Goal: Task Accomplishment & Management: Use online tool/utility

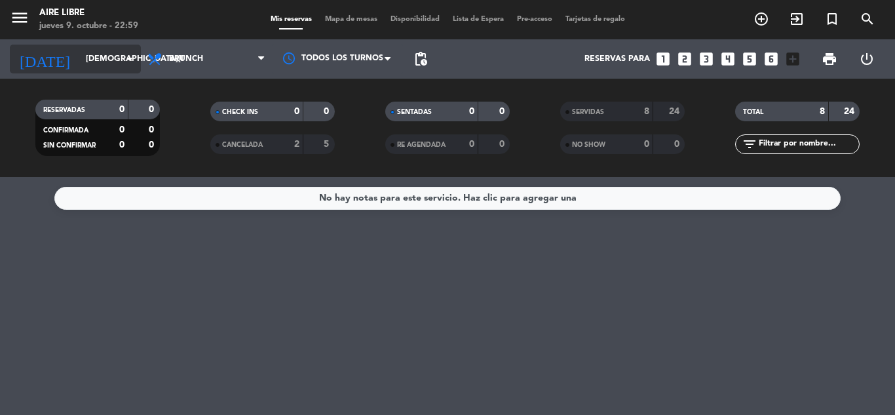
click at [79, 56] on input "[DEMOGRAPHIC_DATA][DATE]" at bounding box center [134, 59] width 111 height 22
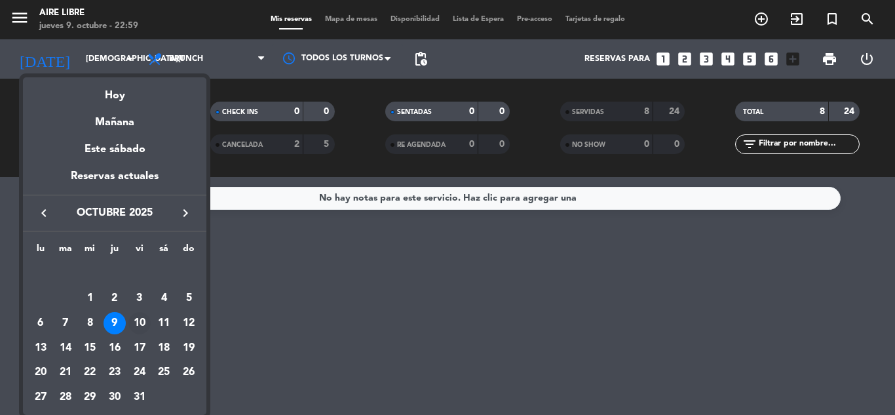
click at [139, 320] on div "10" at bounding box center [139, 323] width 22 height 22
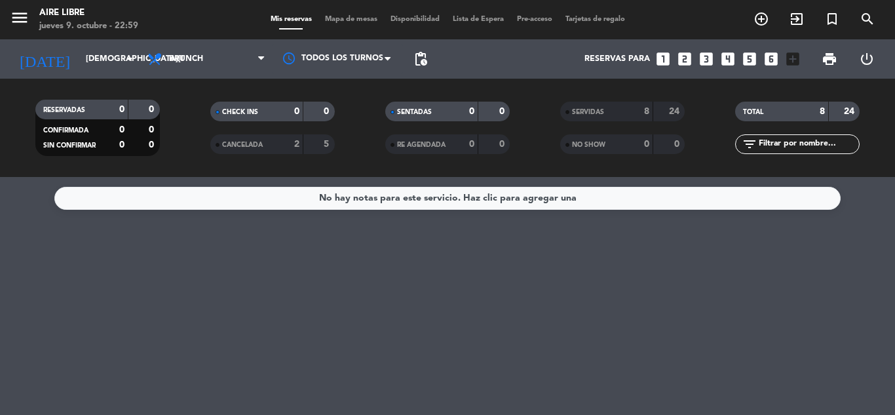
type input "[DATE]"
click at [187, 54] on span "Brunch" at bounding box center [206, 59] width 131 height 29
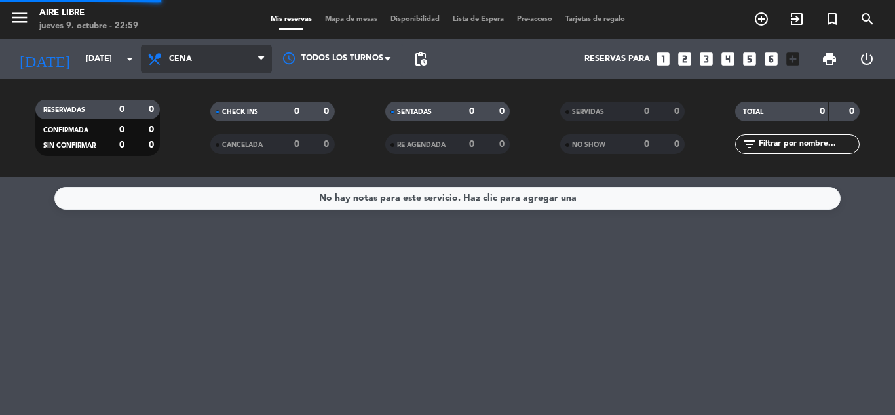
click at [185, 205] on ng-component "menu Aire Libre [DATE] 9. octubre - 22:59 Mis reservas Mapa de mesas Disponibil…" at bounding box center [447, 207] width 895 height 415
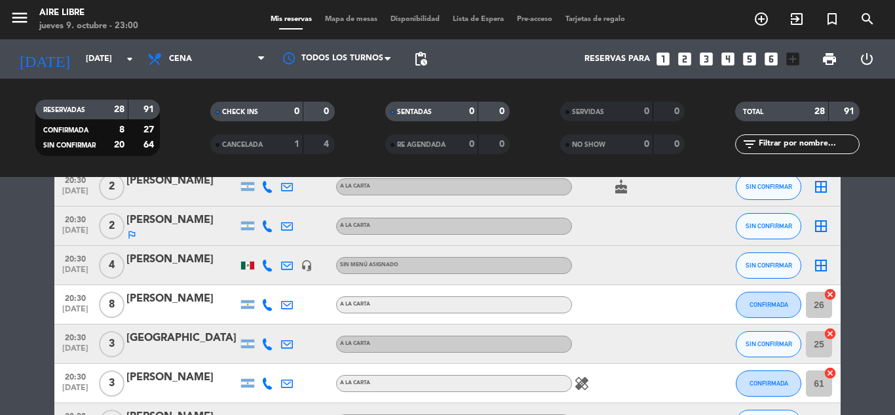
scroll to position [320, 0]
click at [340, 24] on div "Mis reservas Mapa de mesas Disponibilidad Lista de Espera Pre-acceso Tarjetas d…" at bounding box center [448, 20] width 368 height 12
click at [359, 20] on span "Mapa de mesas" at bounding box center [351, 19] width 66 height 7
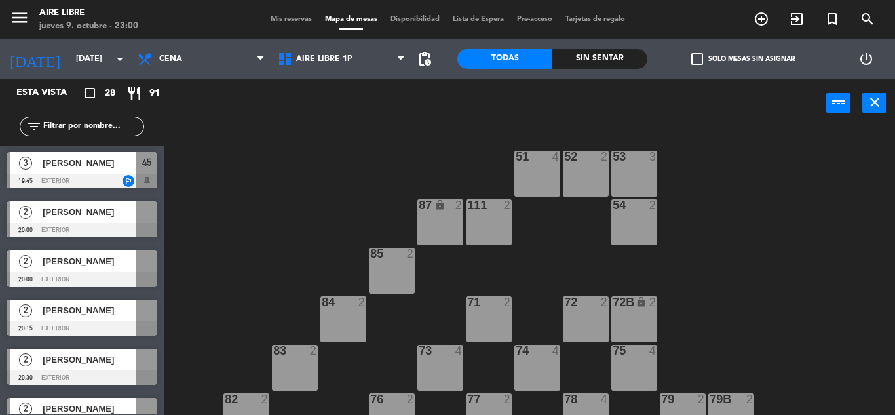
click at [696, 56] on span "check_box_outline_blank" at bounding box center [697, 59] width 12 height 12
click at [743, 59] on input "check_box_outline_blank Solo mesas sin asignar" at bounding box center [743, 59] width 0 height 0
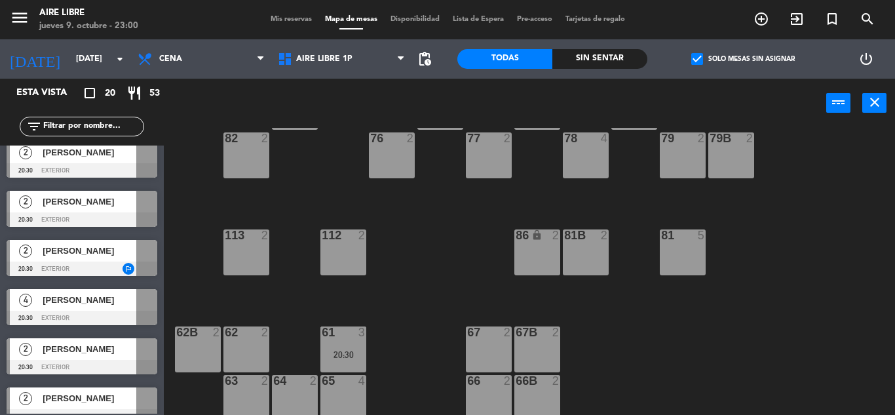
scroll to position [267, 0]
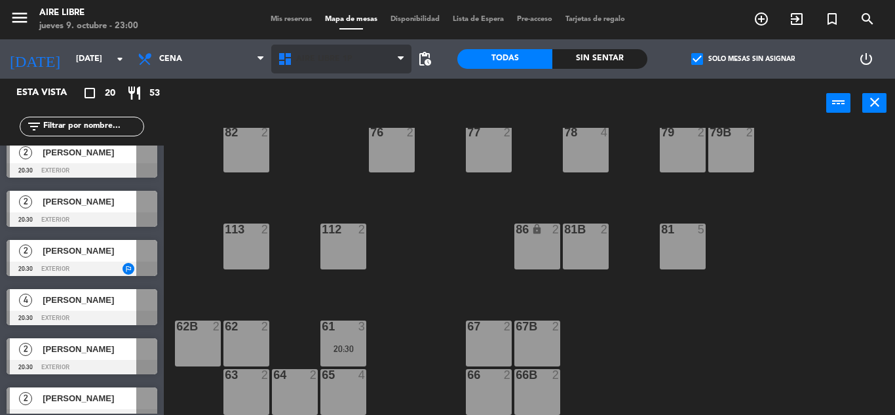
click at [322, 59] on span "Aire Libre 1P" at bounding box center [324, 58] width 56 height 9
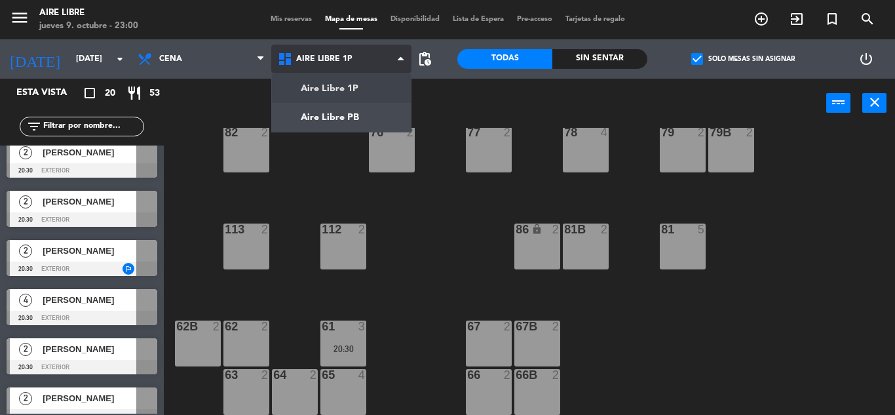
click at [339, 122] on ng-component "menu Aire Libre [DATE] 9. octubre - 23:00 Mis reservas Mapa de mesas Disponibil…" at bounding box center [447, 207] width 895 height 415
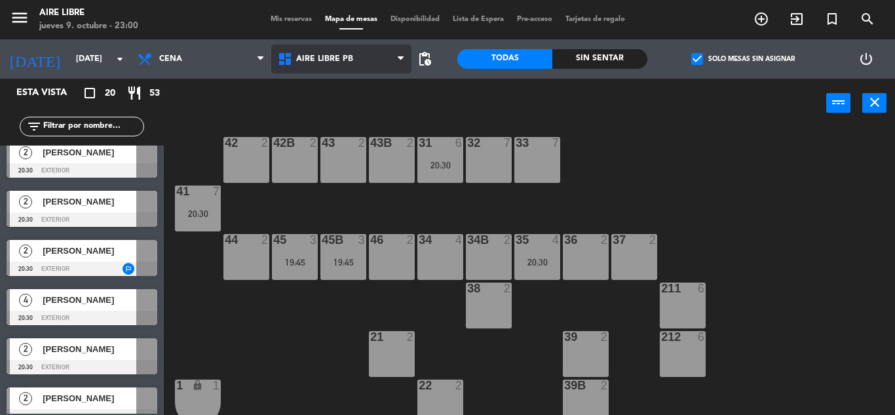
scroll to position [0, 0]
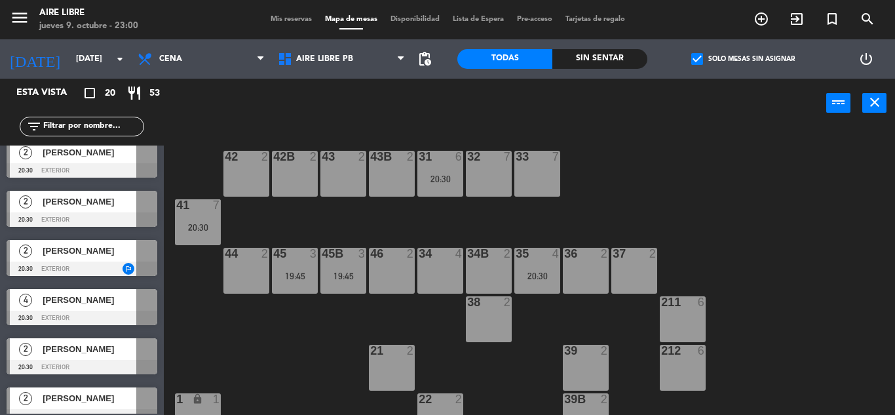
click at [77, 307] on div "[PERSON_NAME]" at bounding box center [88, 300] width 95 height 22
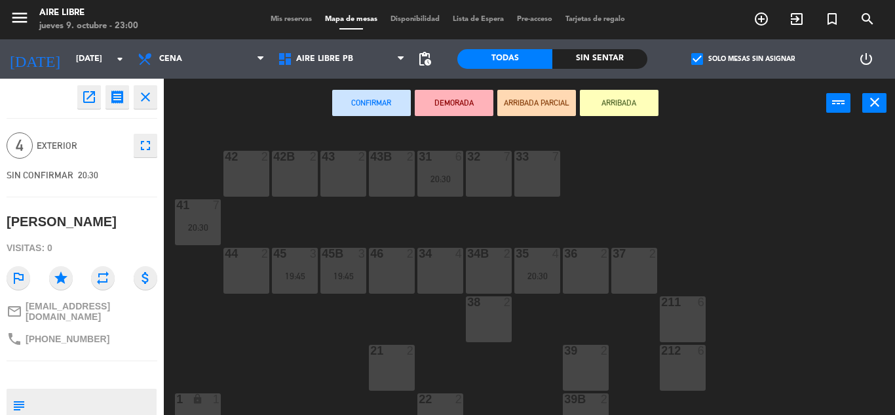
click at [393, 269] on div "46 2" at bounding box center [392, 271] width 46 height 46
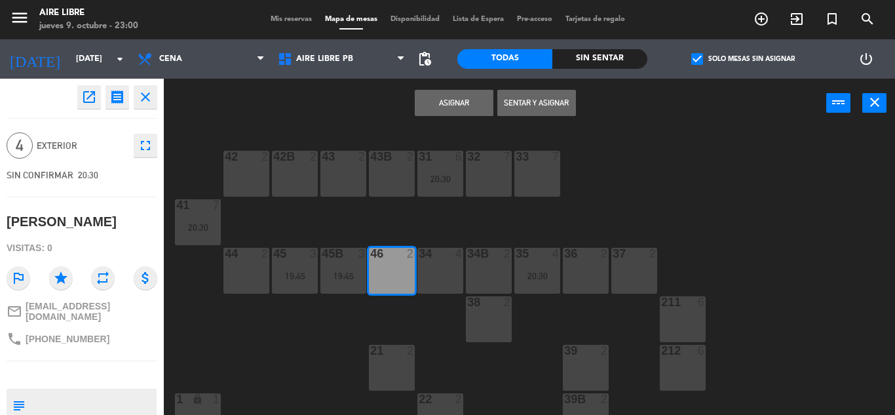
click at [385, 267] on div "46 2" at bounding box center [392, 271] width 46 height 46
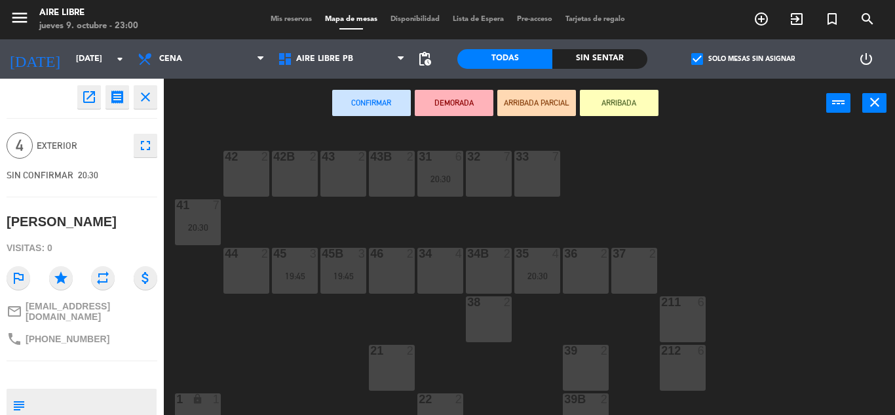
click at [445, 269] on div "34 4" at bounding box center [440, 271] width 46 height 46
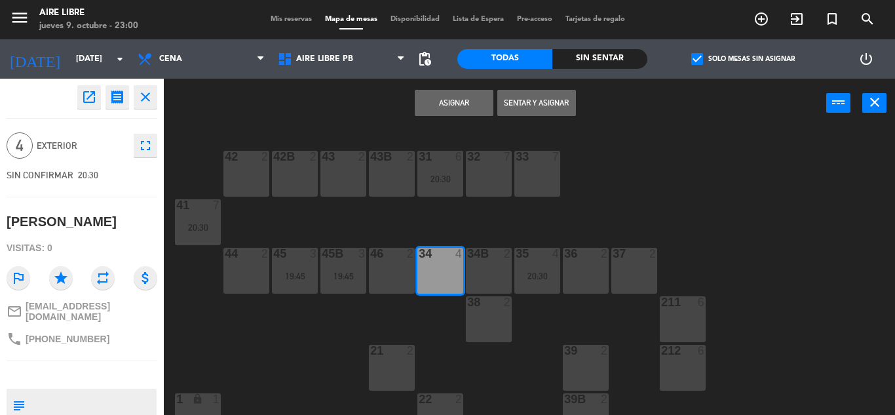
click at [465, 98] on button "Asignar" at bounding box center [454, 103] width 79 height 26
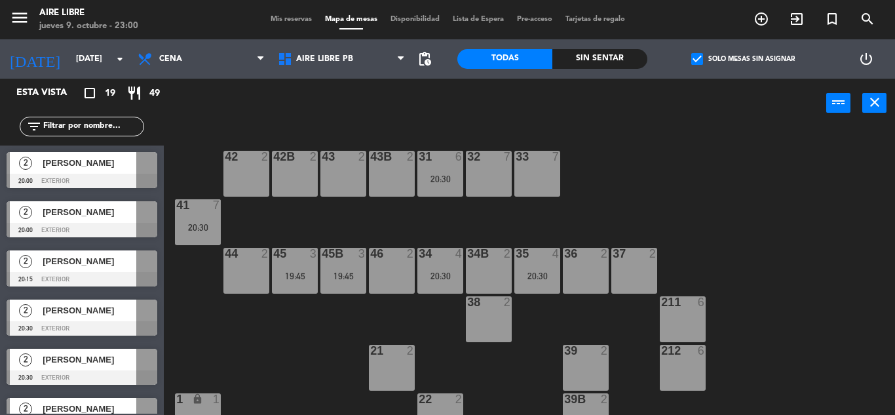
click at [111, 162] on span "[PERSON_NAME]" at bounding box center [90, 163] width 94 height 14
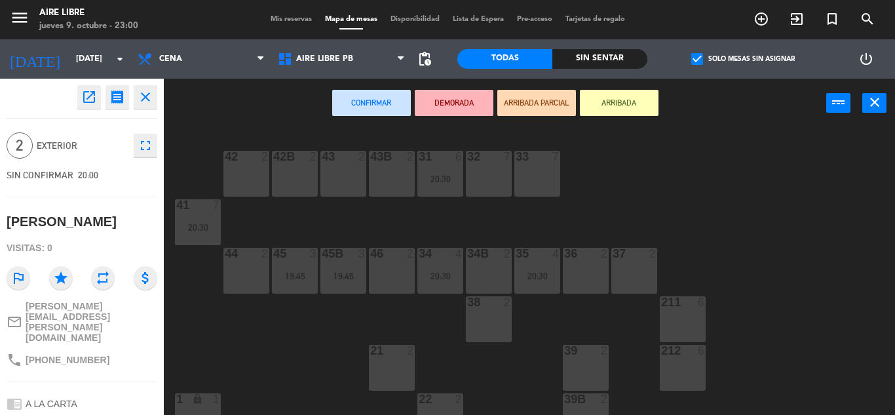
click at [578, 284] on div "36 2" at bounding box center [586, 271] width 46 height 46
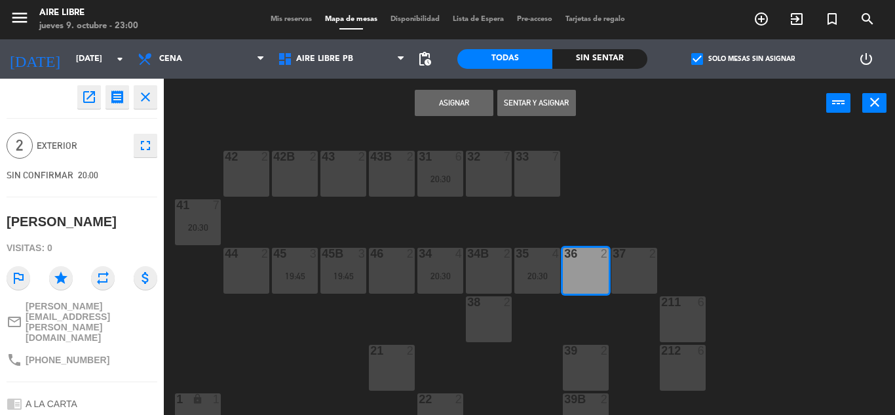
click at [451, 100] on button "Asignar" at bounding box center [454, 103] width 79 height 26
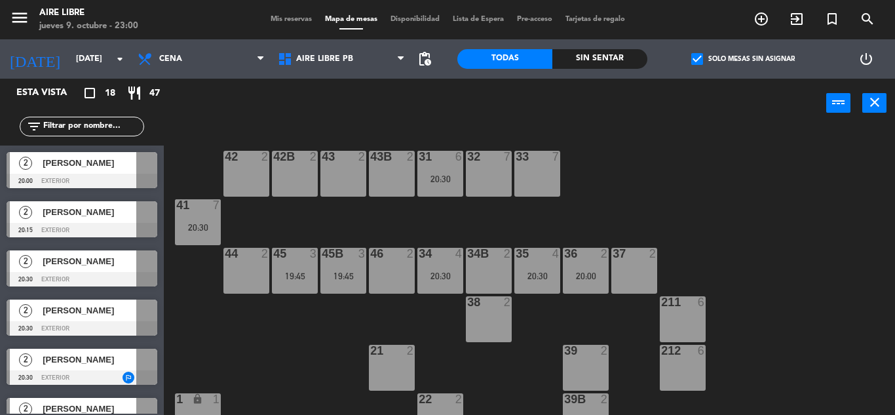
click at [125, 161] on span "[PERSON_NAME]" at bounding box center [90, 163] width 94 height 14
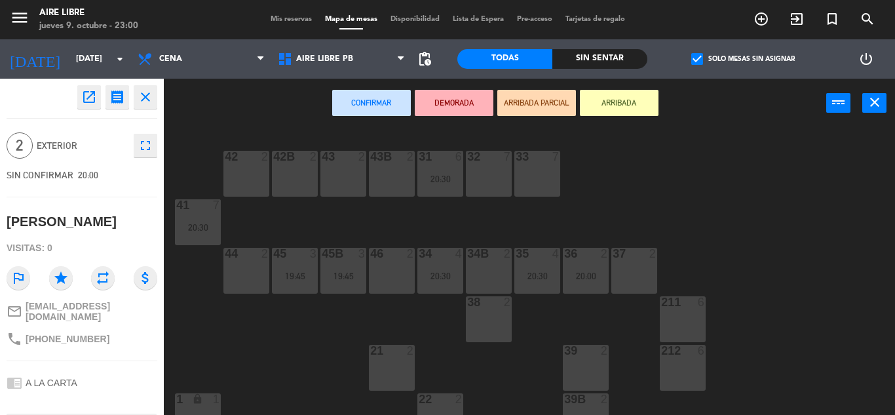
click at [246, 267] on div "44 2" at bounding box center [246, 271] width 46 height 46
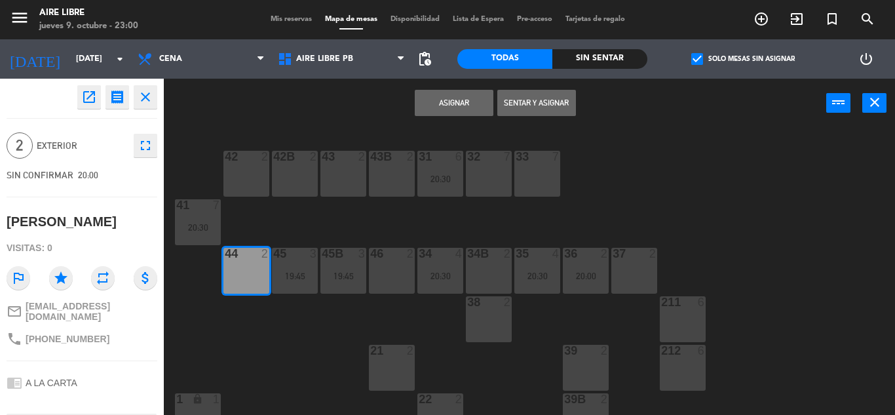
click at [451, 103] on button "Asignar" at bounding box center [454, 103] width 79 height 26
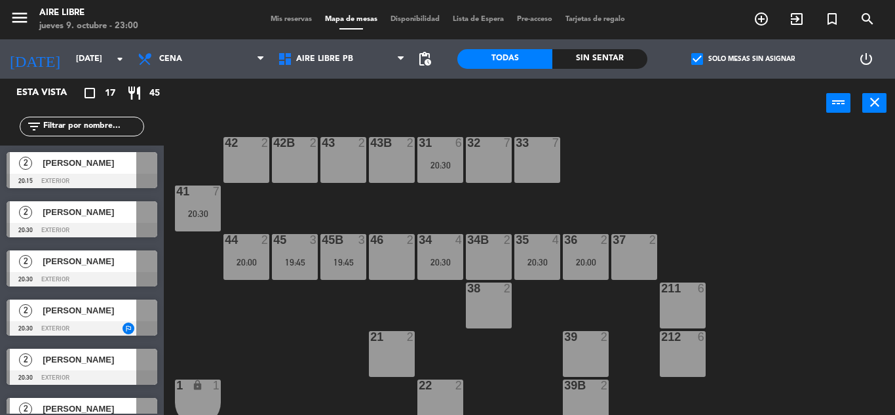
scroll to position [13, 0]
click at [114, 167] on span "[PERSON_NAME]" at bounding box center [90, 163] width 94 height 14
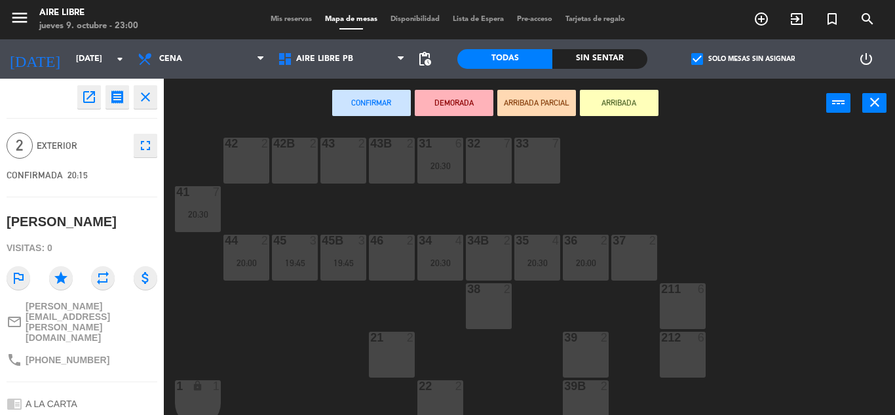
click at [402, 259] on div "46 2" at bounding box center [392, 258] width 46 height 46
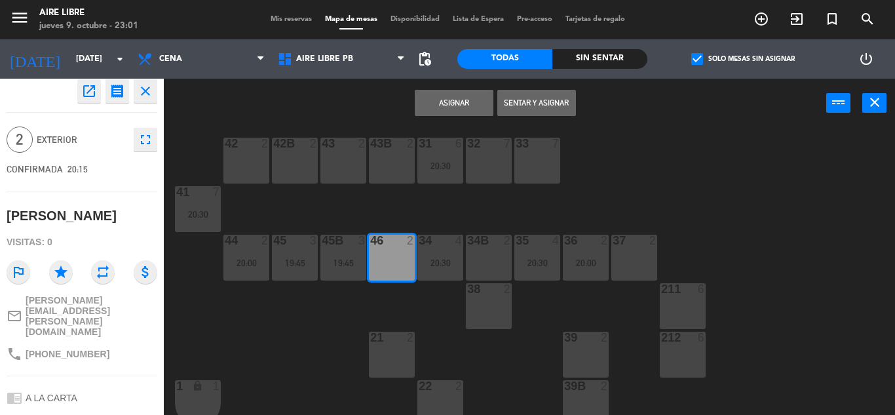
scroll to position [0, 0]
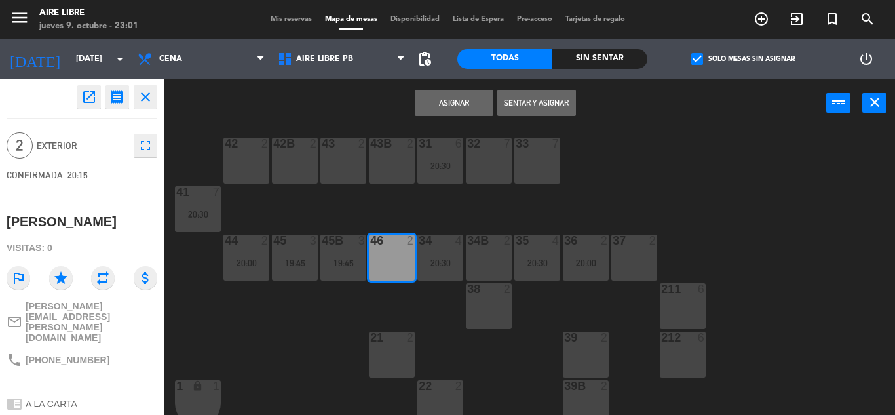
click at [396, 251] on div "46 2" at bounding box center [392, 258] width 46 height 46
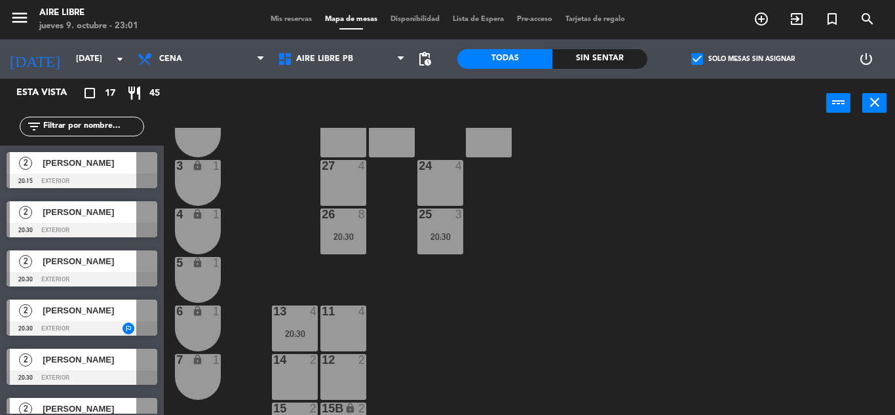
scroll to position [303, 0]
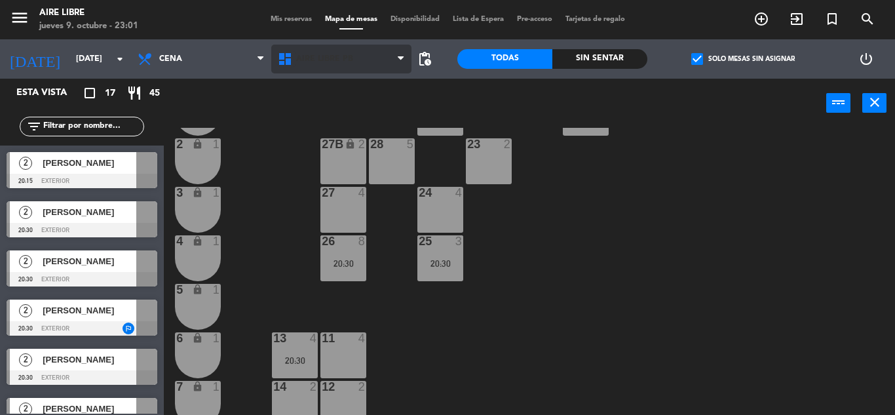
click at [295, 59] on icon at bounding box center [286, 59] width 19 height 16
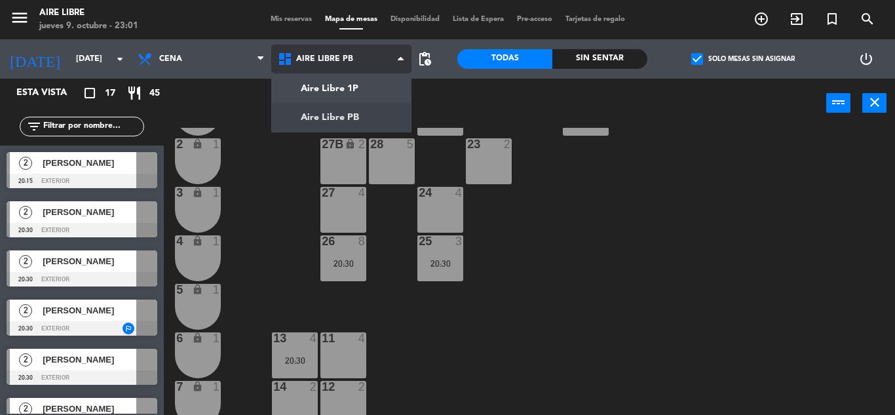
click at [338, 89] on ng-component "menu Aire Libre [DATE] 9. octubre - 23:01 Mis reservas Mapa de mesas Disponibil…" at bounding box center [447, 207] width 895 height 415
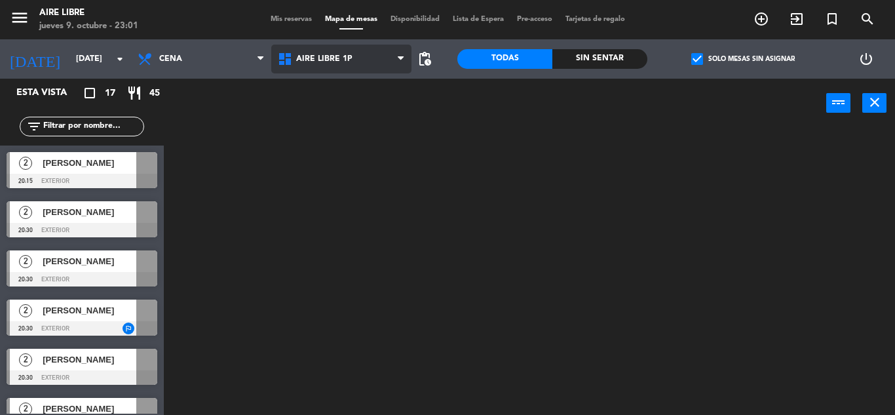
scroll to position [0, 0]
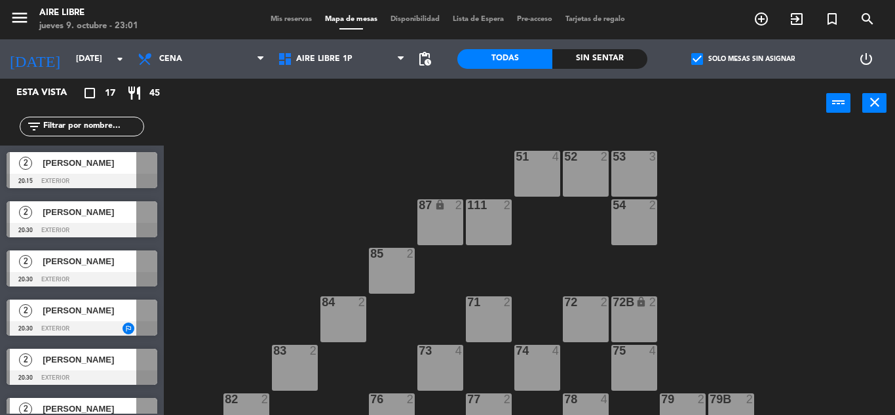
click at [126, 164] on span "[PERSON_NAME]" at bounding box center [90, 163] width 94 height 14
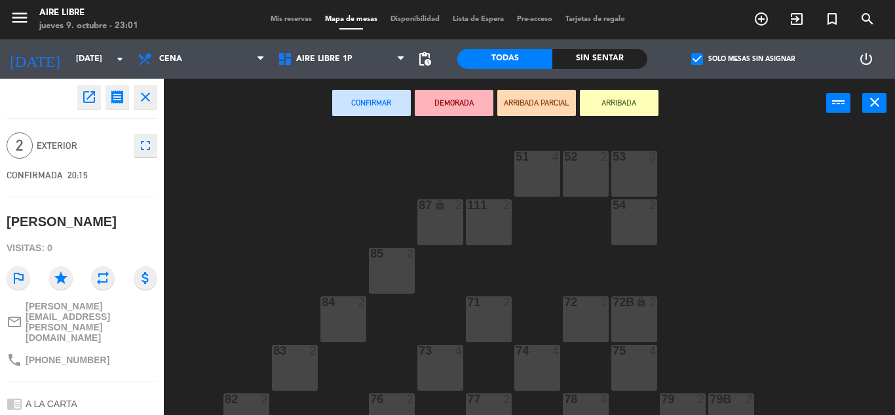
click at [243, 396] on div at bounding box center [246, 399] width 22 height 12
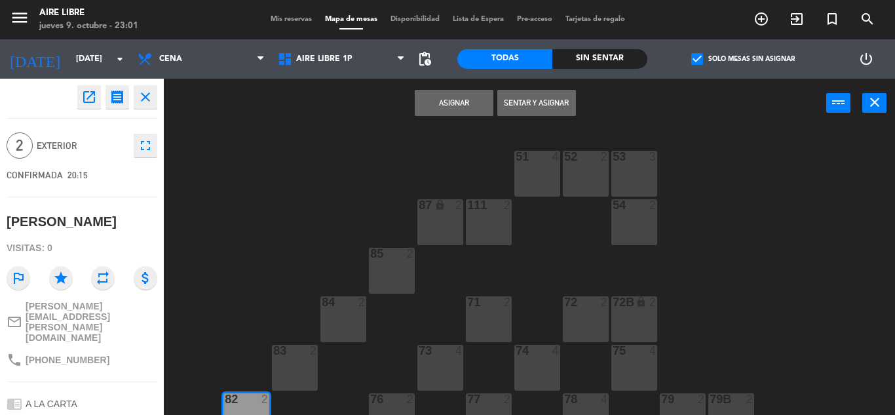
click at [447, 98] on button "Asignar" at bounding box center [454, 103] width 79 height 26
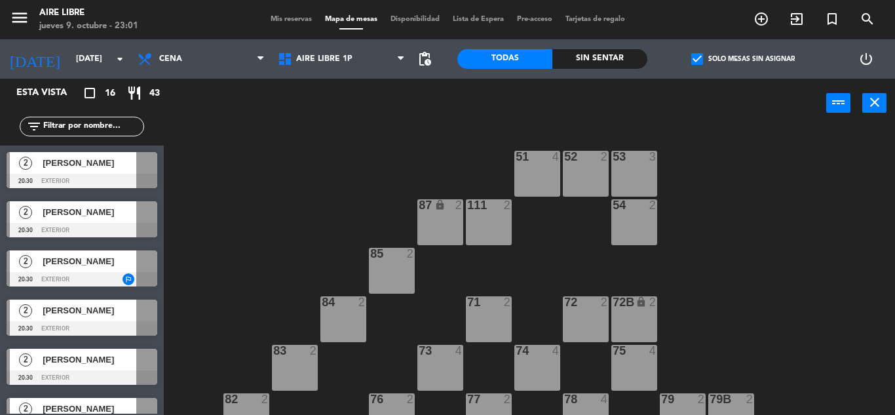
click at [126, 167] on span "[PERSON_NAME]" at bounding box center [90, 163] width 94 height 14
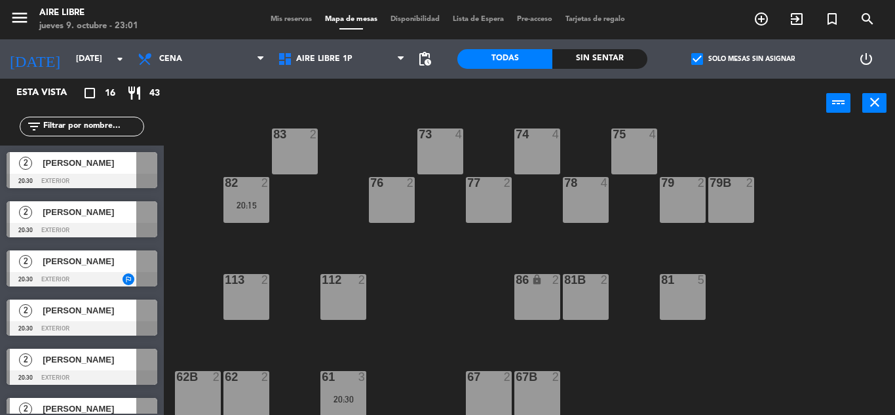
scroll to position [267, 0]
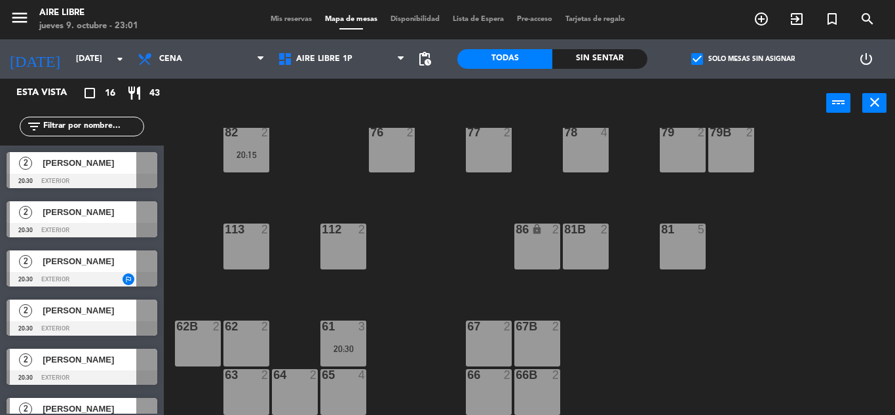
click at [126, 167] on span "[PERSON_NAME]" at bounding box center [90, 163] width 94 height 14
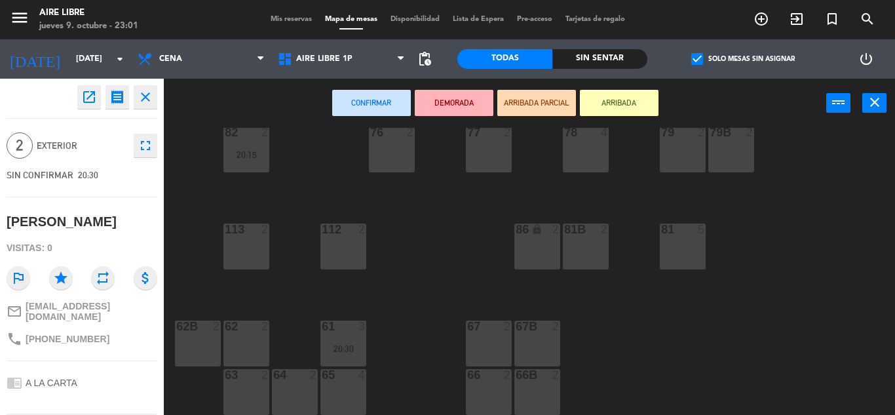
click at [248, 390] on div "63 2" at bounding box center [246, 392] width 46 height 46
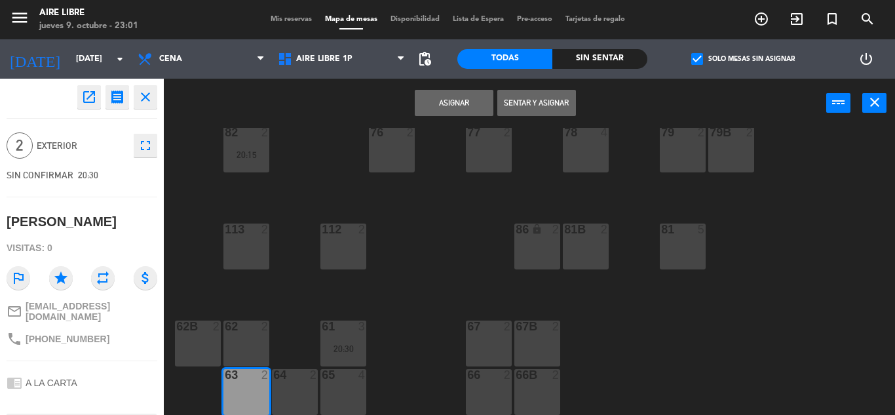
click at [459, 92] on button "Asignar" at bounding box center [454, 103] width 79 height 26
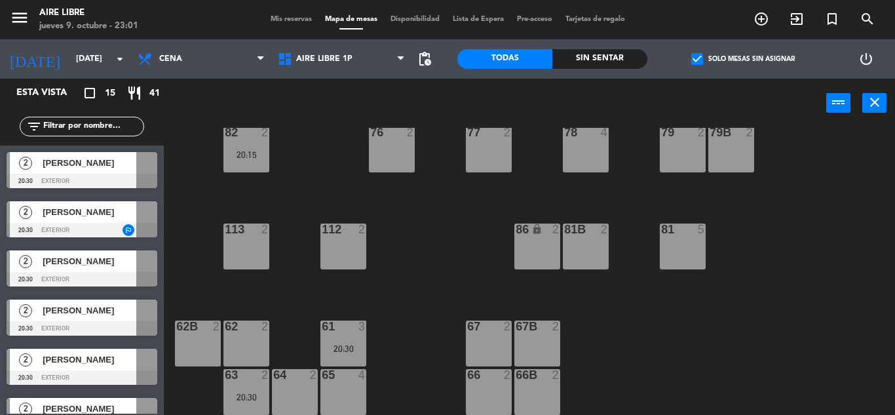
click at [128, 168] on span "[PERSON_NAME]" at bounding box center [90, 163] width 94 height 14
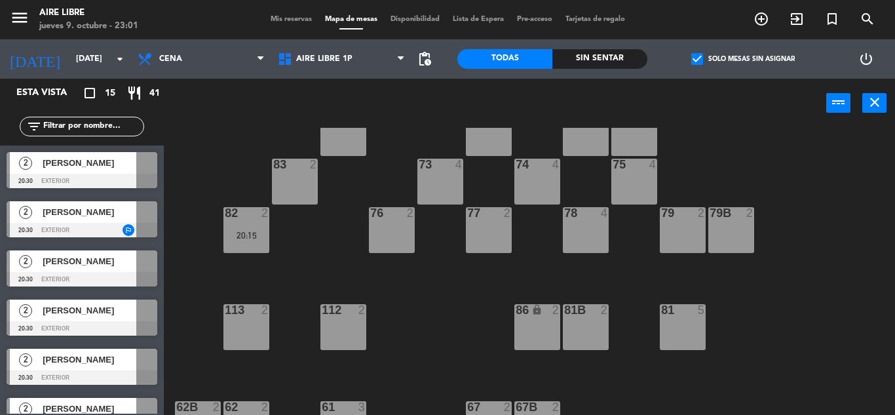
scroll to position [184, 0]
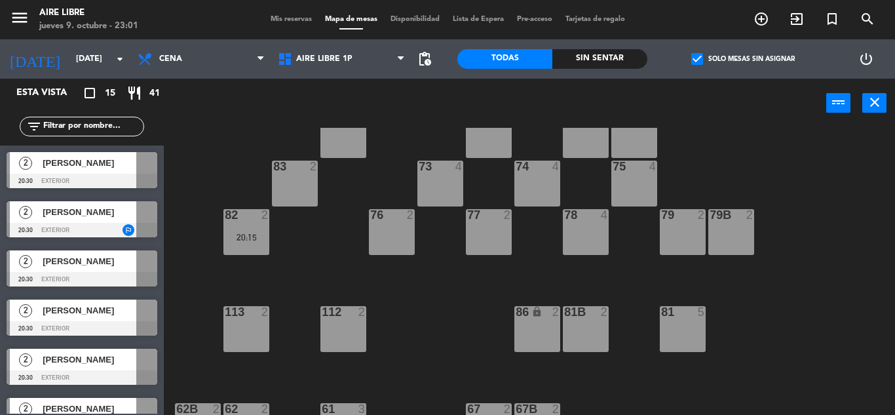
click at [111, 168] on span "[PERSON_NAME]" at bounding box center [90, 163] width 94 height 14
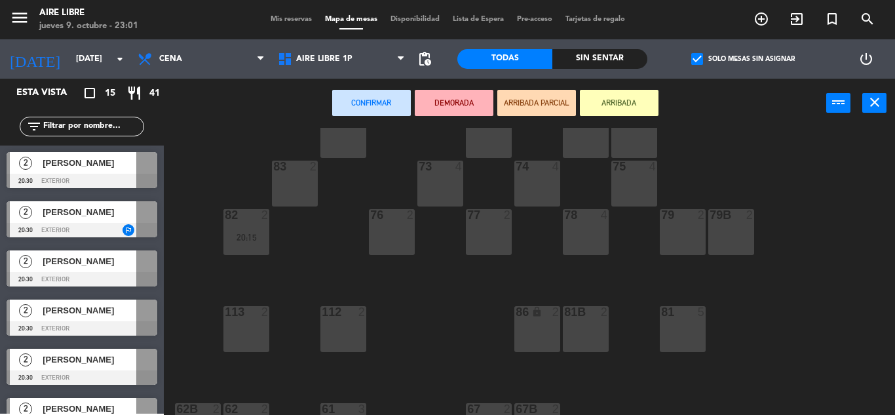
click at [301, 188] on div "83 2" at bounding box center [295, 184] width 46 height 46
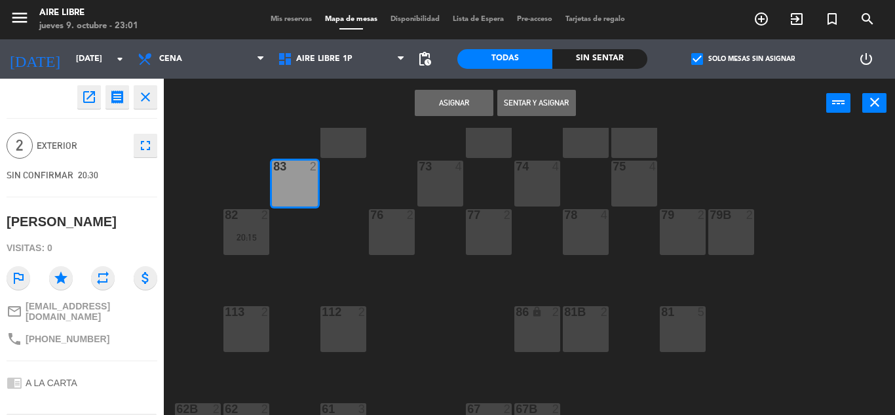
click at [452, 101] on button "Asignar" at bounding box center [454, 103] width 79 height 26
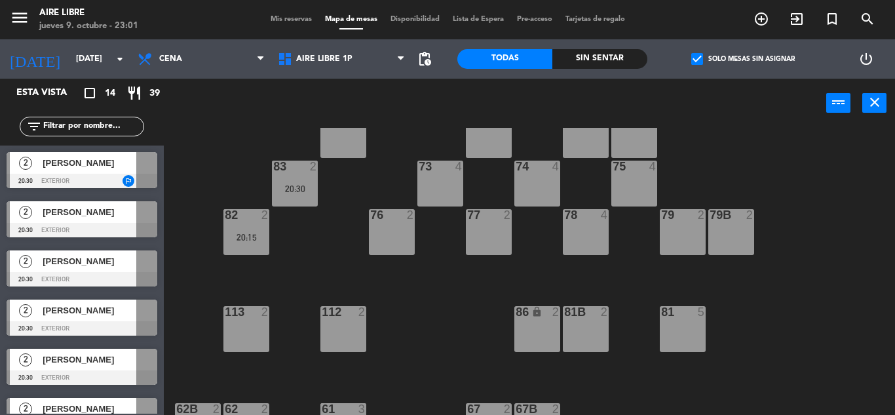
click at [120, 161] on span "[PERSON_NAME]" at bounding box center [90, 163] width 94 height 14
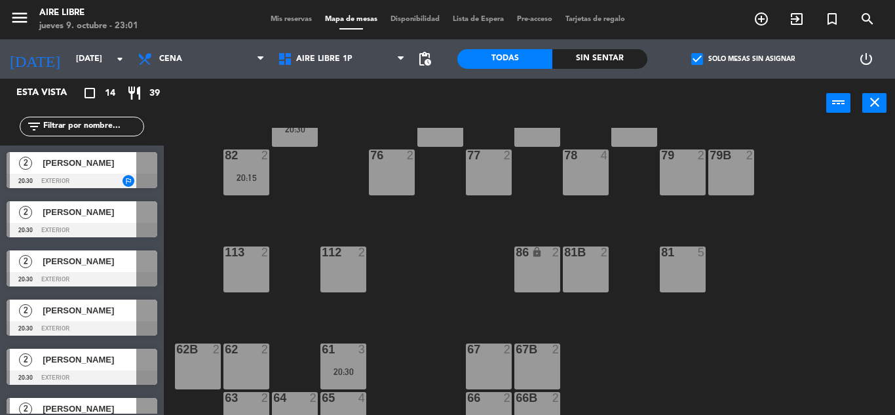
scroll to position [267, 0]
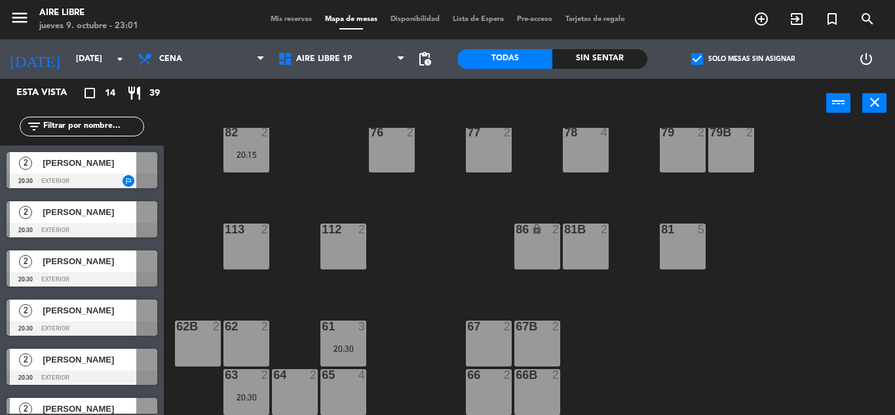
click at [124, 177] on div at bounding box center [82, 181] width 151 height 14
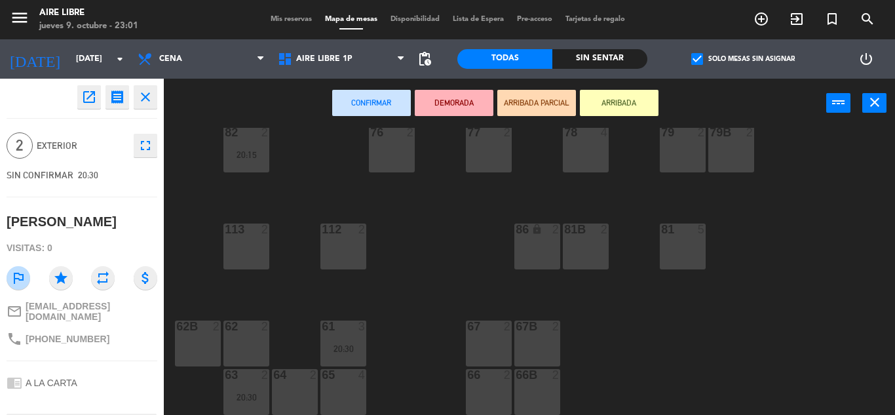
click at [296, 391] on div "64 2" at bounding box center [295, 392] width 46 height 46
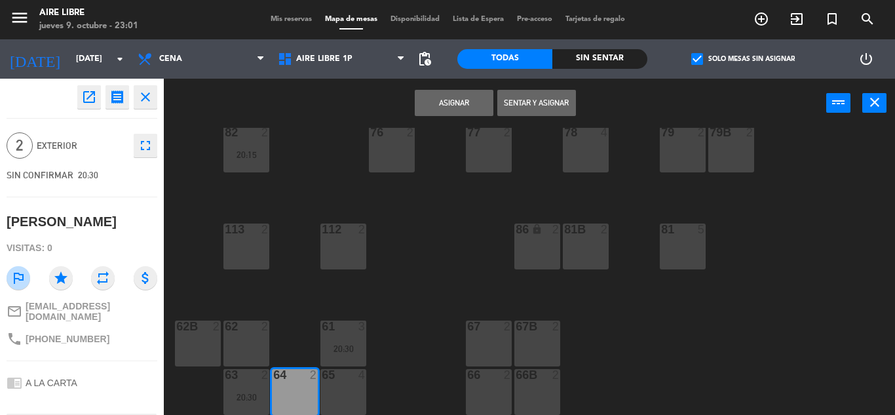
click at [459, 95] on button "Asignar" at bounding box center [454, 103] width 79 height 26
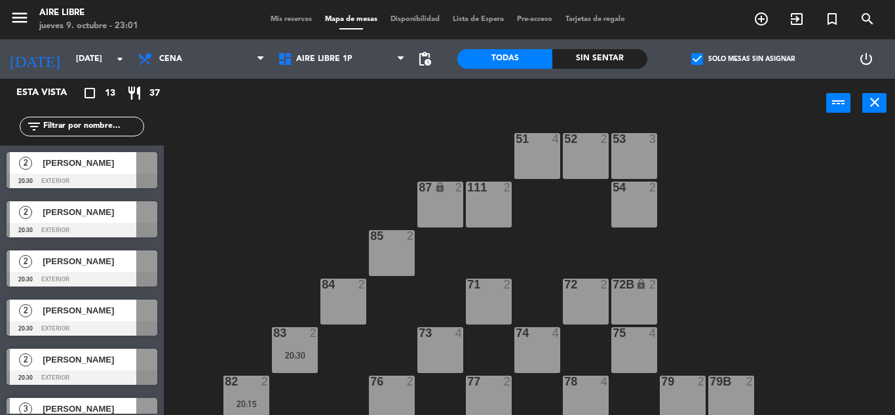
scroll to position [0, 0]
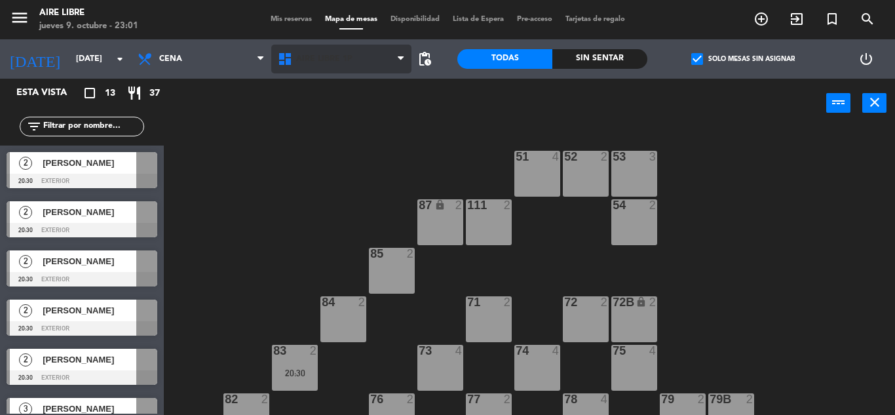
click at [318, 57] on span "Aire Libre 1P" at bounding box center [324, 58] width 56 height 9
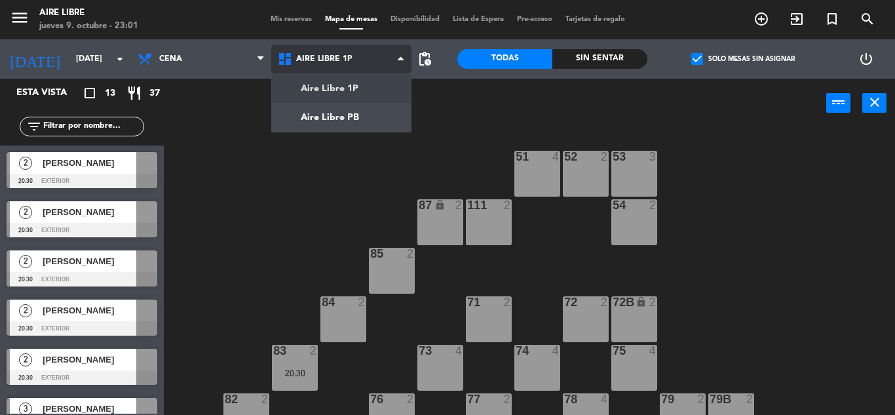
click at [323, 117] on ng-component "menu Aire Libre [DATE] 9. octubre - 23:01 Mis reservas Mapa de mesas Disponibil…" at bounding box center [447, 207] width 895 height 415
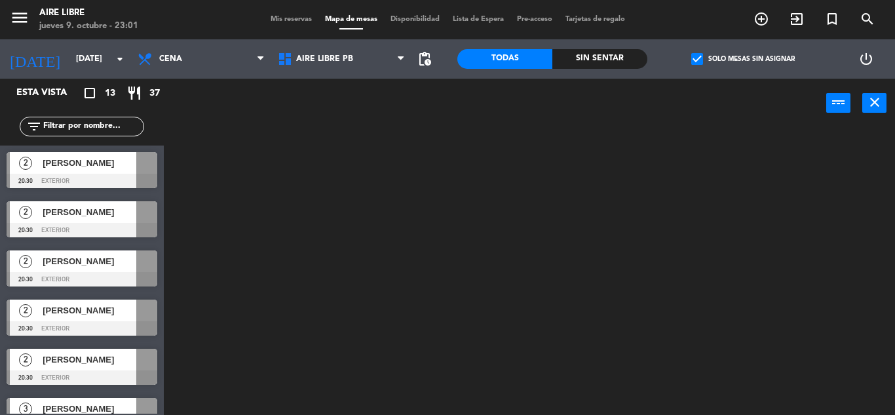
click at [842, 376] on div at bounding box center [534, 271] width 722 height 287
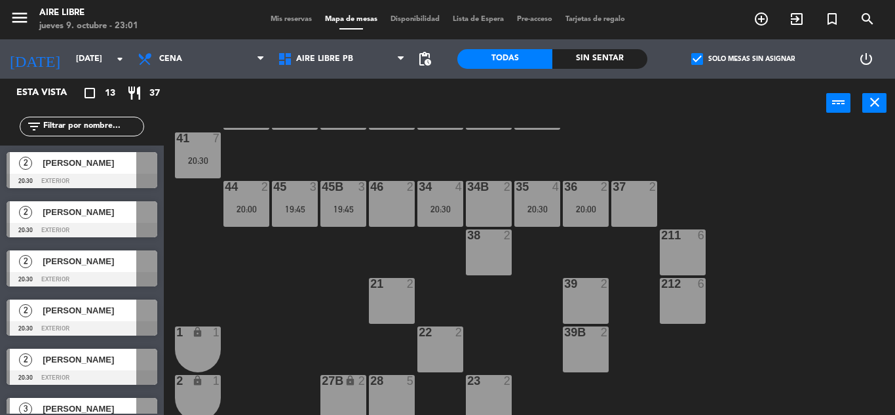
scroll to position [66, 0]
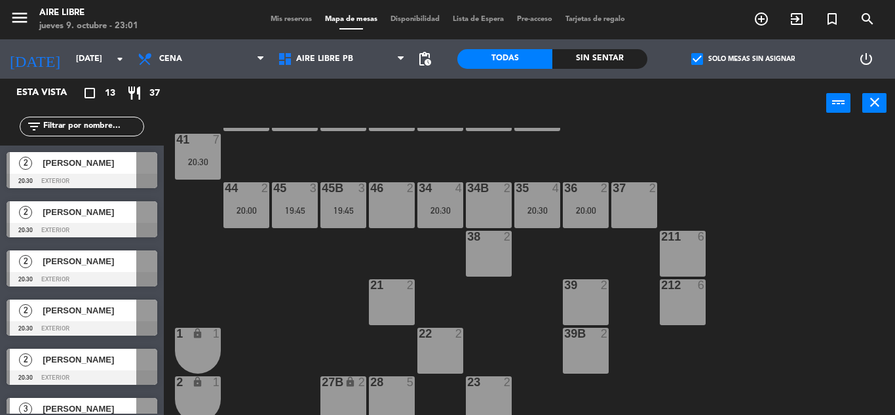
click at [131, 163] on span "[PERSON_NAME]" at bounding box center [90, 163] width 94 height 14
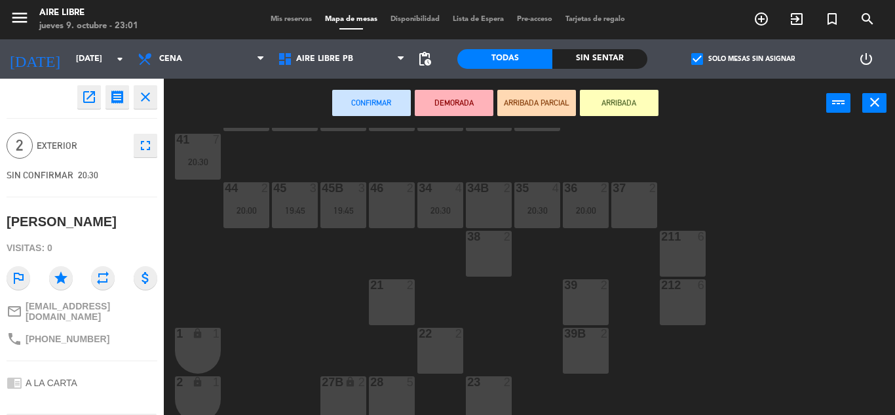
click at [482, 198] on div "34B 2" at bounding box center [489, 205] width 46 height 46
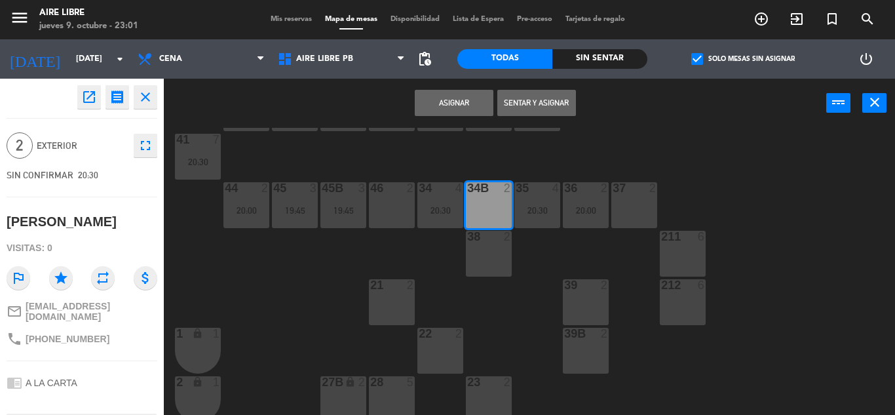
click at [438, 96] on button "Asignar" at bounding box center [454, 103] width 79 height 26
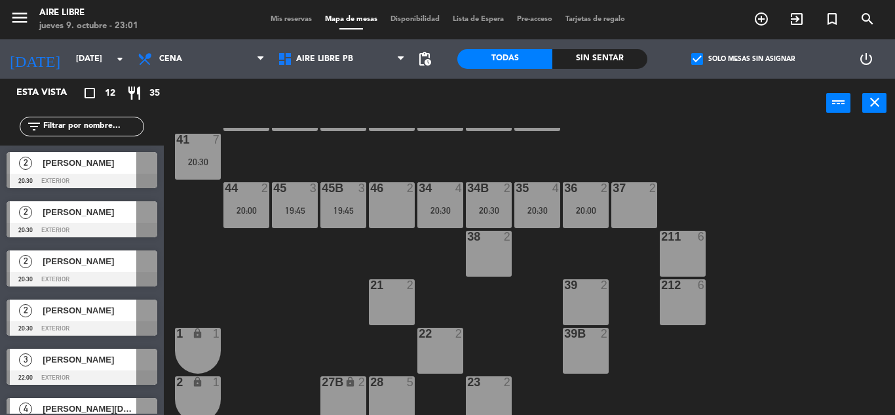
click at [111, 177] on div at bounding box center [82, 181] width 151 height 14
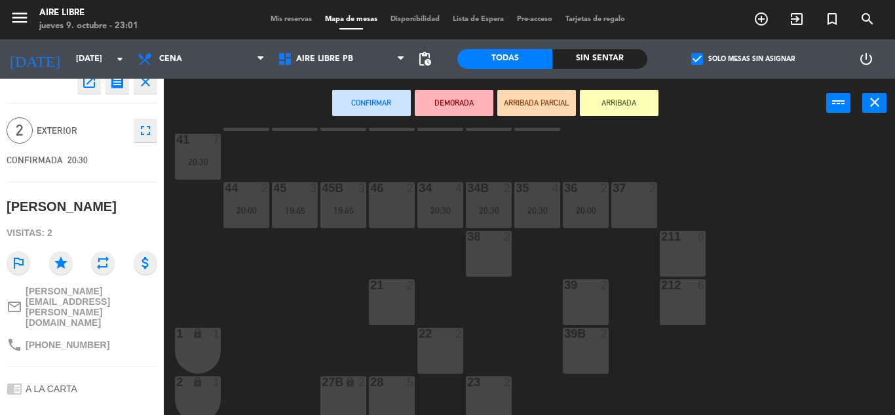
scroll to position [0, 0]
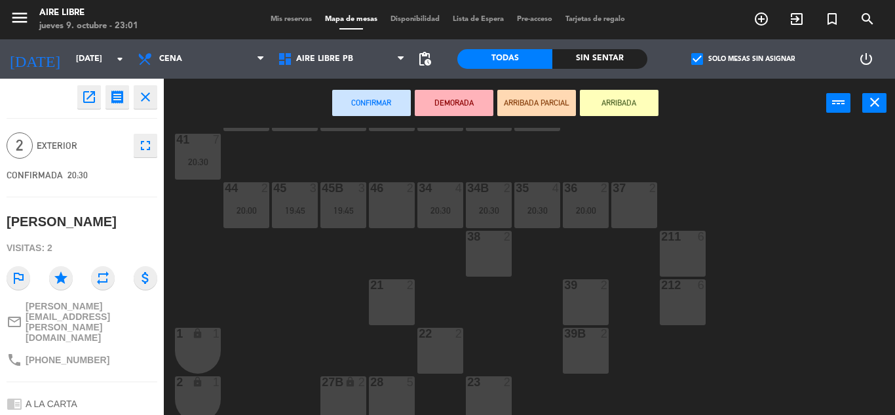
click at [235, 280] on div "42 2 43 2 31 6 20:30 32 7 33 7 42B 2 43B 2 41 7 20:30 44 2 20:00 45 3 19:45 46 …" at bounding box center [534, 271] width 722 height 287
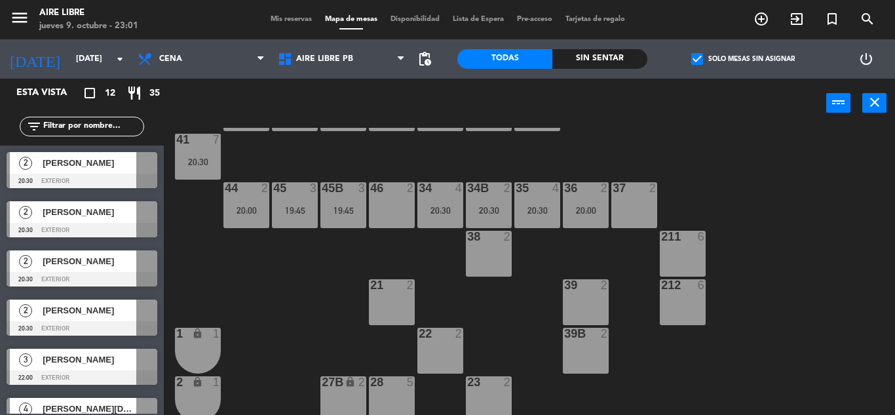
click at [94, 221] on div "[PERSON_NAME]" at bounding box center [88, 212] width 95 height 22
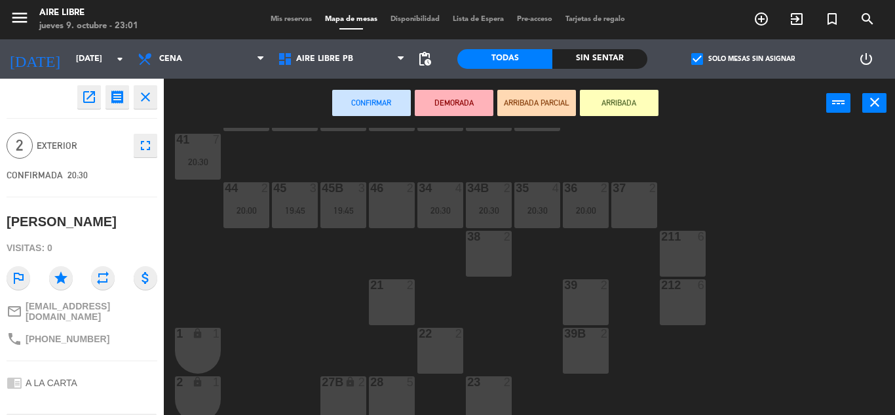
click at [244, 274] on div "42 2 43 2 31 6 20:30 32 7 33 7 42B 2 43B 2 41 7 20:30 44 2 20:00 45 3 19:45 46 …" at bounding box center [534, 271] width 722 height 287
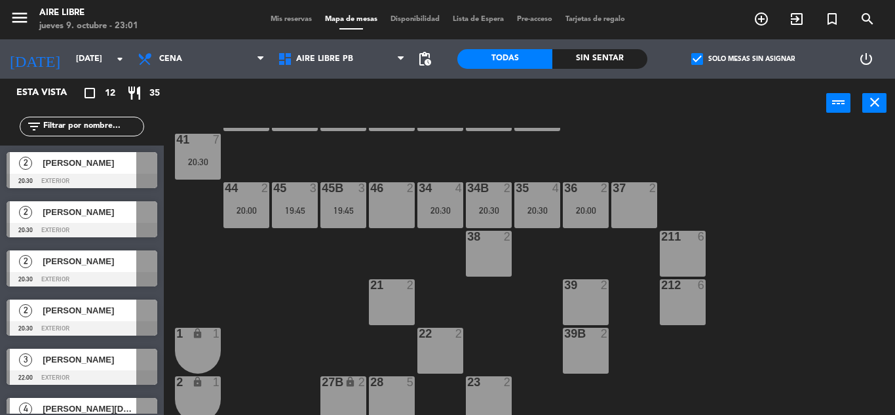
click at [91, 261] on span "[PERSON_NAME]" at bounding box center [90, 261] width 94 height 14
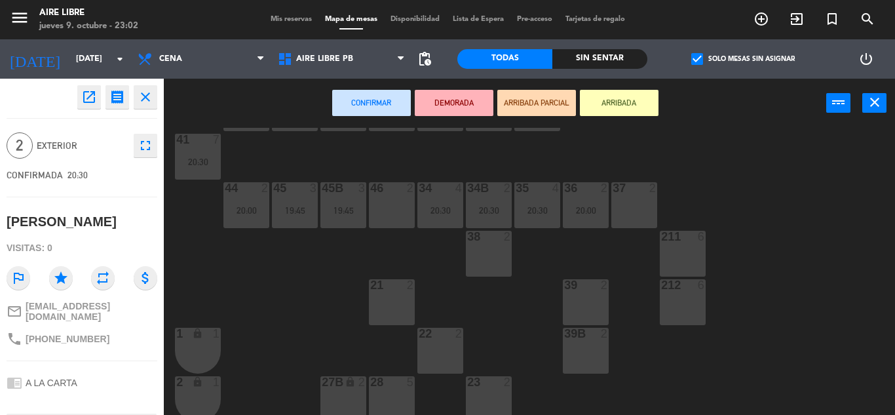
click at [231, 267] on div "42 2 43 2 31 6 20:30 32 7 33 7 42B 2 43B 2 41 7 20:30 44 2 20:00 45 3 19:45 46 …" at bounding box center [534, 271] width 722 height 287
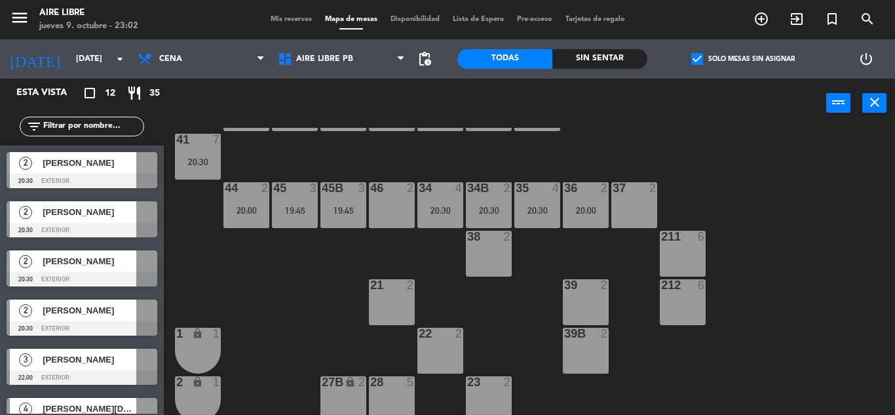
click at [90, 320] on div "[PERSON_NAME]" at bounding box center [88, 310] width 95 height 22
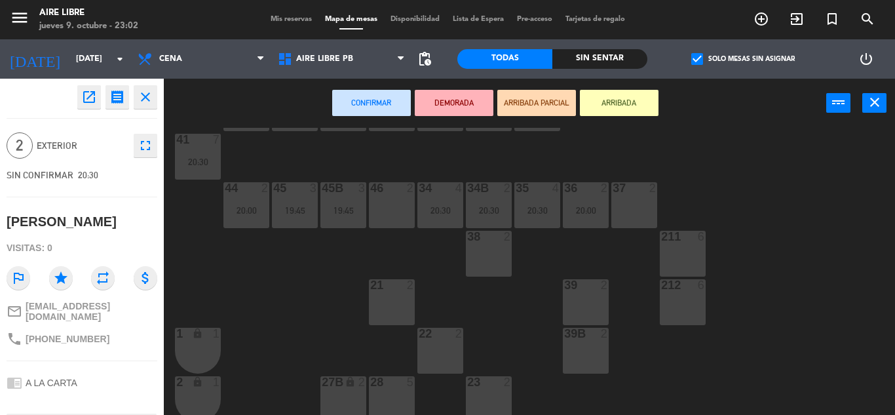
click at [246, 276] on div "42 2 43 2 31 6 20:30 32 7 33 7 42B 2 43B 2 41 7 20:30 44 2 20:00 45 3 19:45 46 …" at bounding box center [534, 271] width 722 height 287
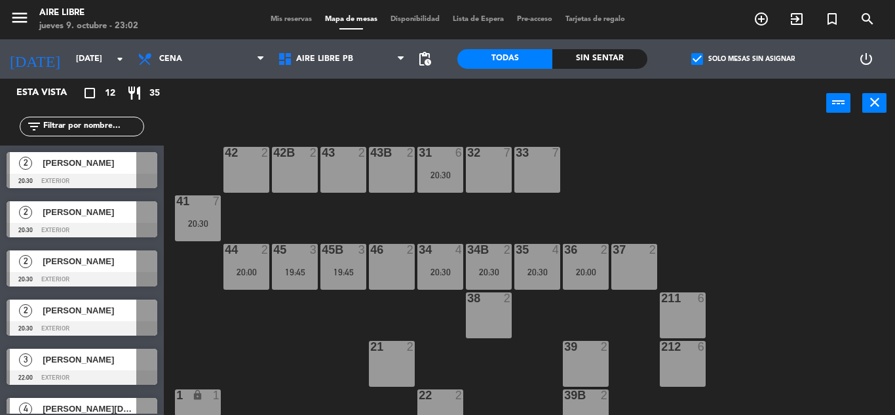
scroll to position [3, 0]
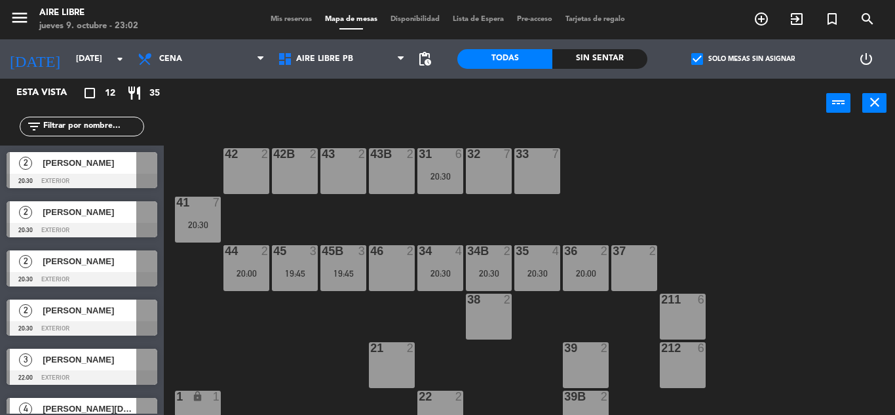
click at [123, 162] on span "[PERSON_NAME]" at bounding box center [90, 163] width 94 height 14
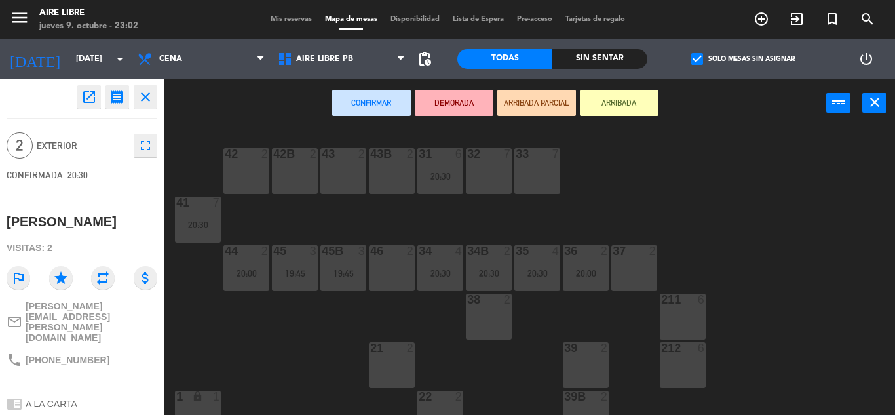
click at [385, 266] on div "46 2" at bounding box center [392, 268] width 46 height 46
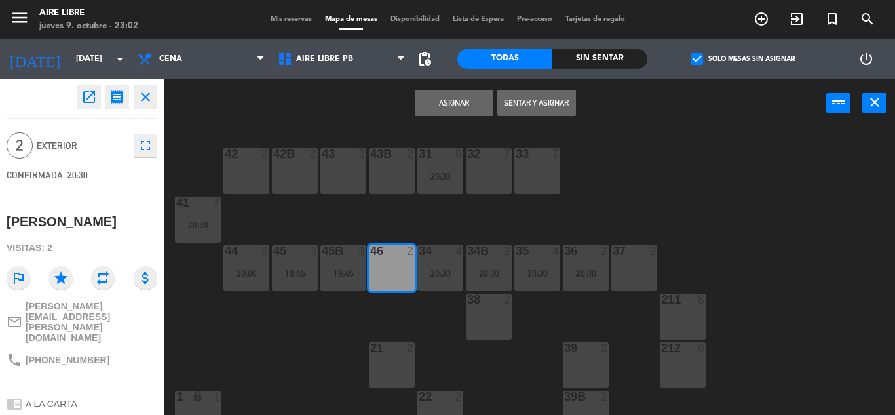
click at [435, 101] on button "Asignar" at bounding box center [454, 103] width 79 height 26
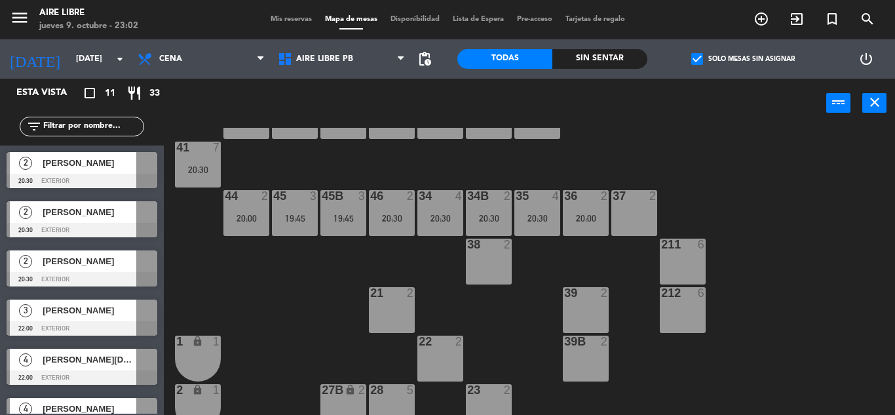
scroll to position [59, 0]
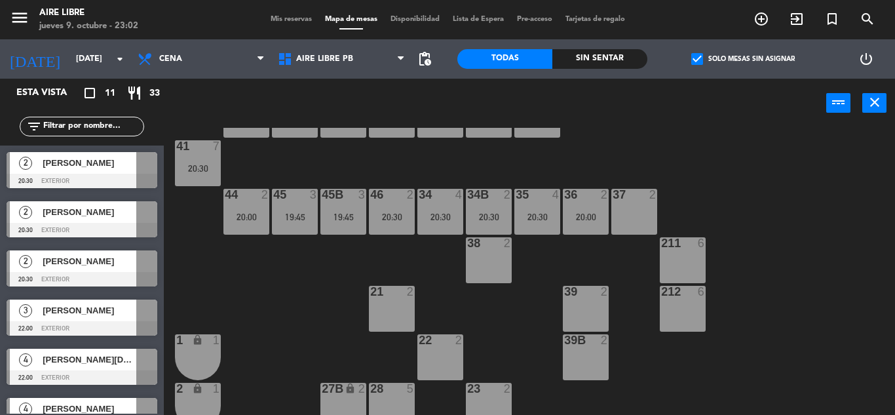
click at [129, 170] on span "[PERSON_NAME]" at bounding box center [90, 163] width 94 height 14
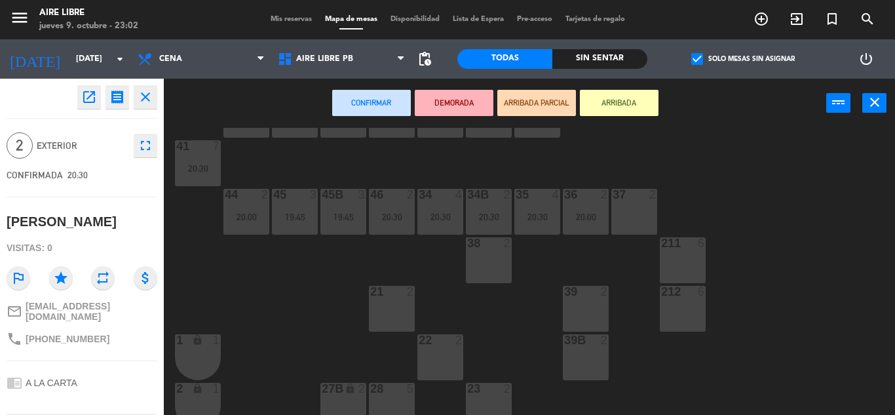
click at [586, 307] on div "39 2" at bounding box center [586, 309] width 46 height 46
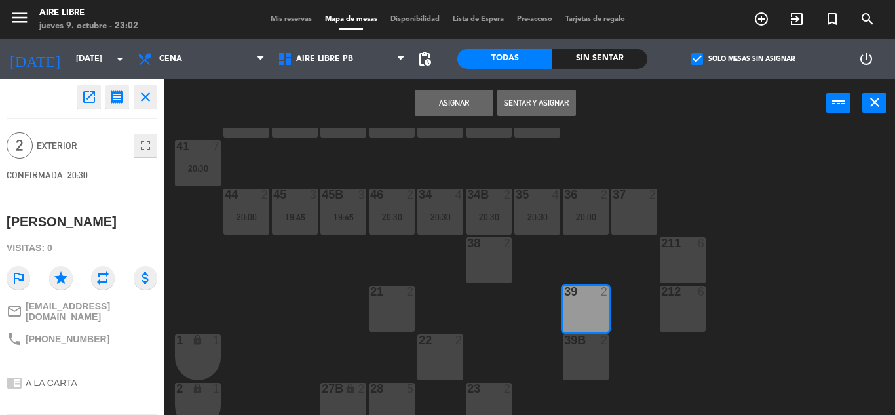
click at [443, 98] on button "Asignar" at bounding box center [454, 103] width 79 height 26
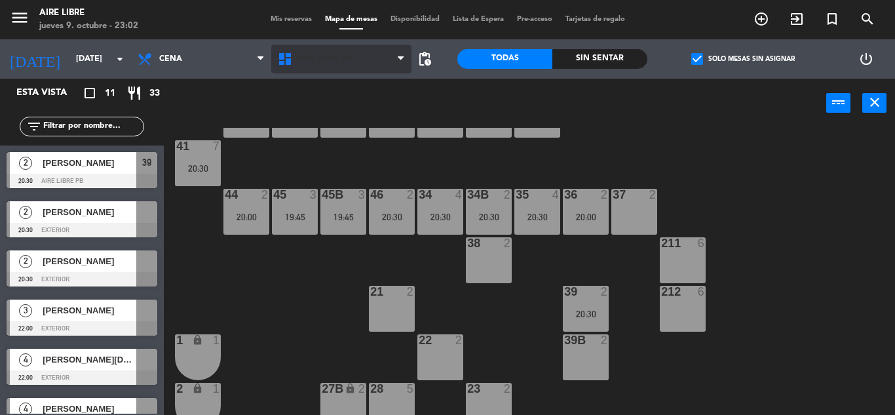
click at [318, 57] on span "Aire Libre PB" at bounding box center [324, 58] width 57 height 9
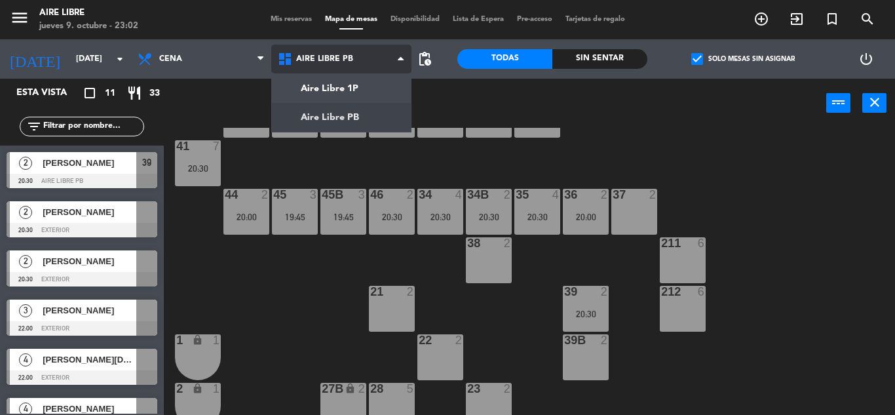
click at [349, 81] on ng-component "menu Aire Libre [DATE] 9. octubre - 23:02 Mis reservas Mapa de mesas Disponibil…" at bounding box center [447, 207] width 895 height 415
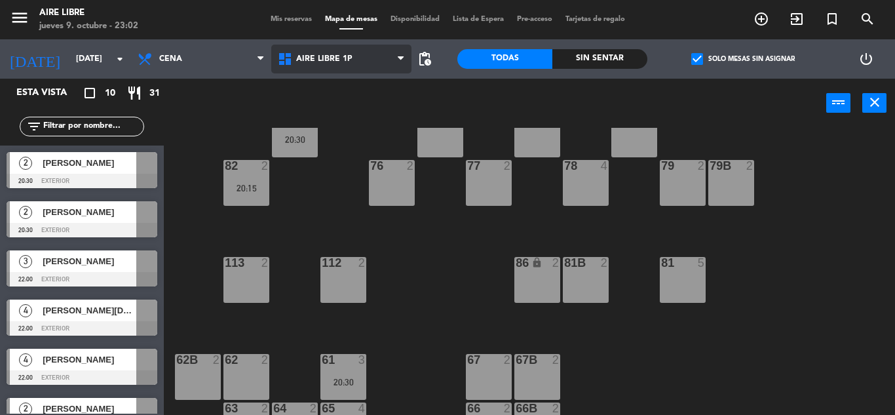
scroll to position [267, 0]
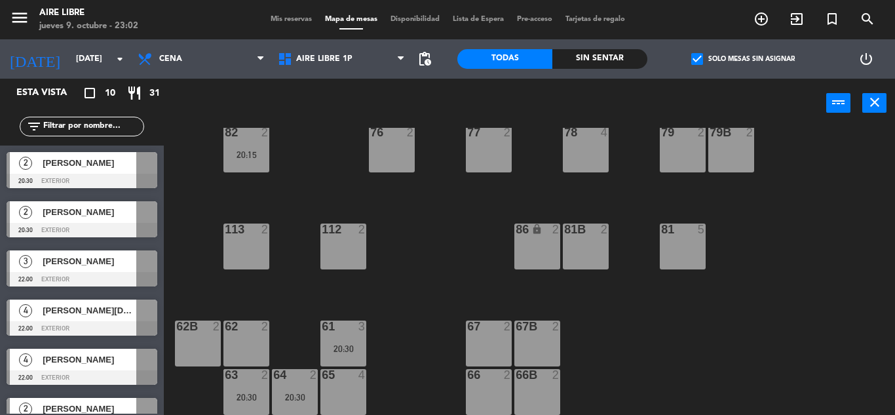
click at [98, 162] on span "[PERSON_NAME]" at bounding box center [90, 163] width 94 height 14
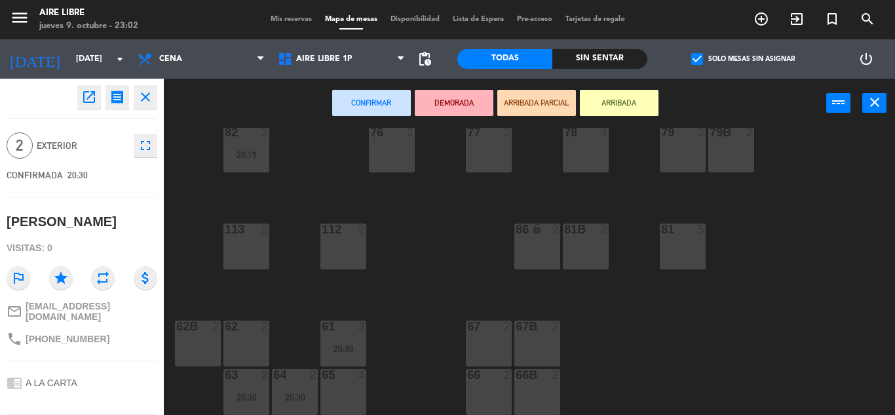
click at [244, 342] on div "62 2" at bounding box center [246, 343] width 46 height 46
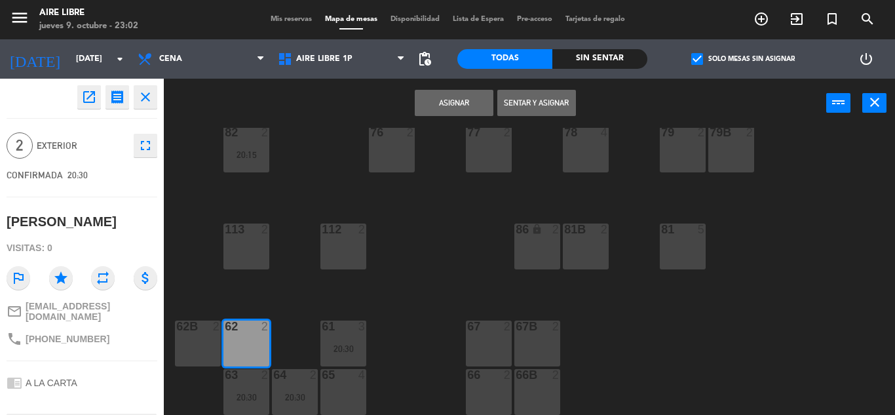
click at [453, 99] on button "Asignar" at bounding box center [454, 103] width 79 height 26
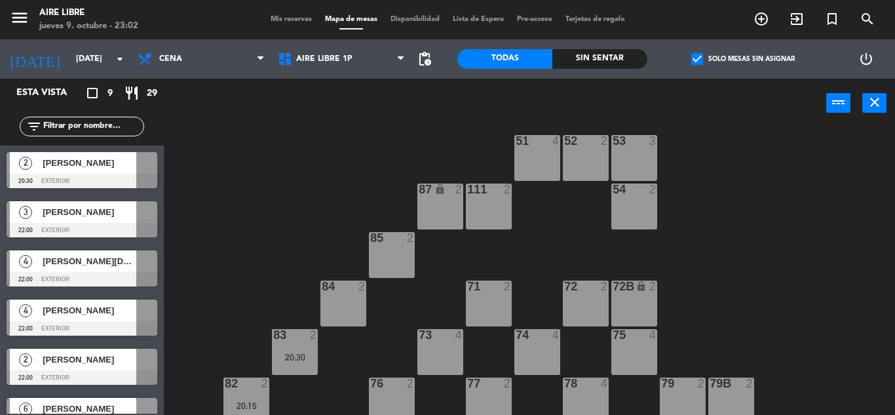
scroll to position [0, 0]
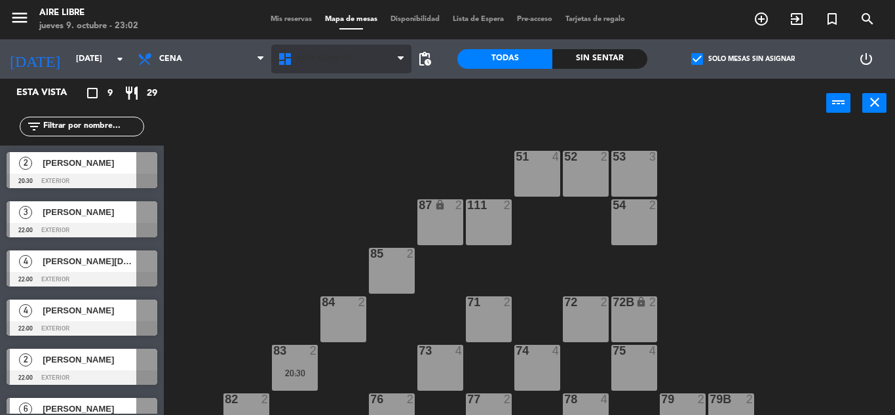
click at [307, 56] on span "Aire Libre 1P" at bounding box center [324, 58] width 56 height 9
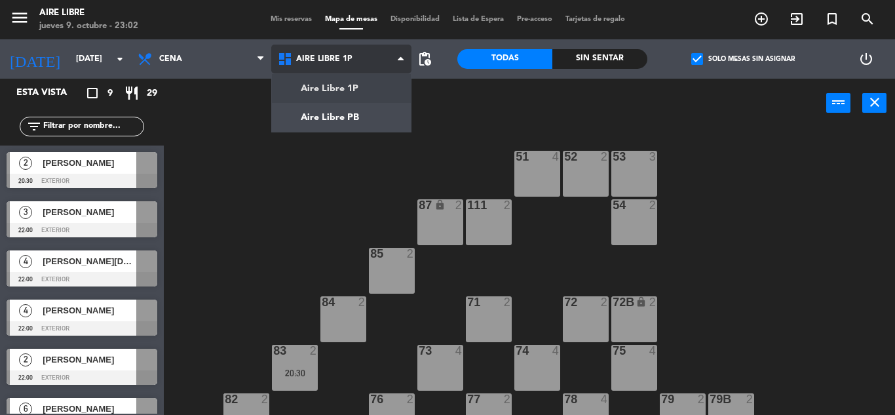
click at [325, 117] on ng-component "menu Aire Libre [DATE] 9. octubre - 23:02 Mis reservas Mapa de mesas Disponibil…" at bounding box center [447, 207] width 895 height 415
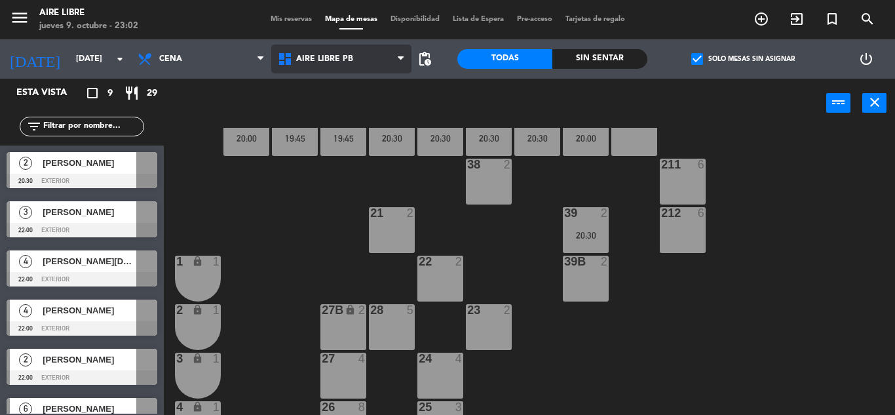
scroll to position [135, 0]
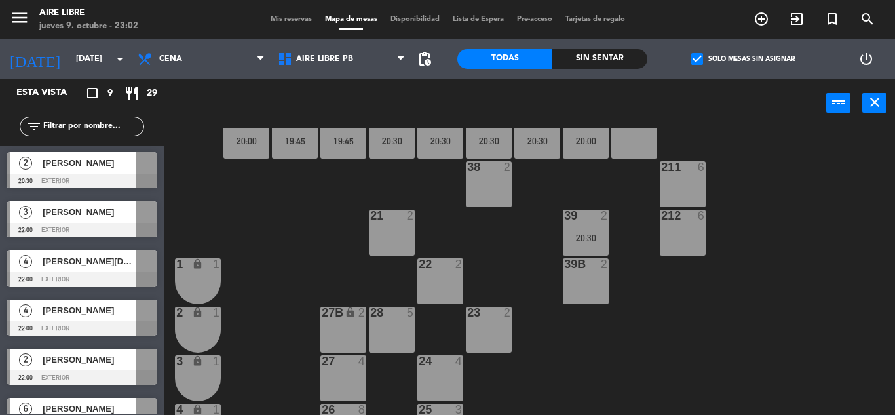
click at [109, 164] on span "[PERSON_NAME]" at bounding box center [90, 163] width 94 height 14
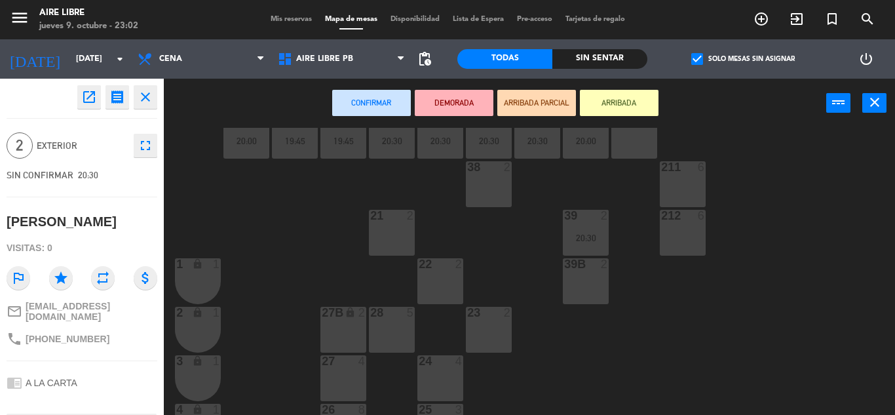
click at [586, 285] on div "39B 2" at bounding box center [586, 281] width 46 height 46
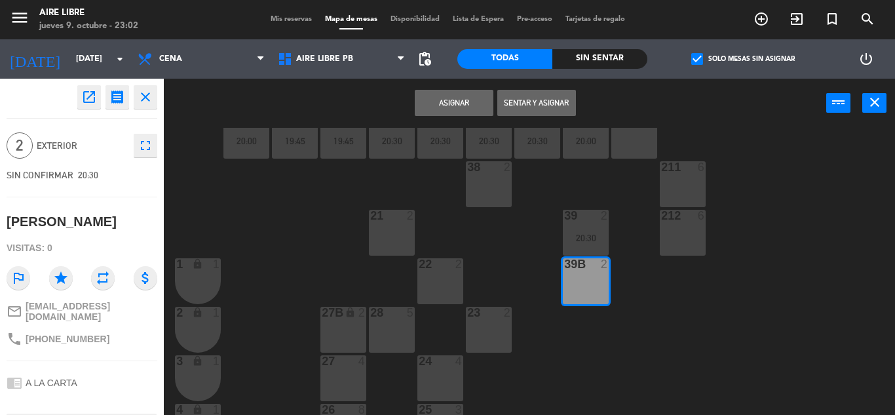
click at [427, 96] on button "Asignar" at bounding box center [454, 103] width 79 height 26
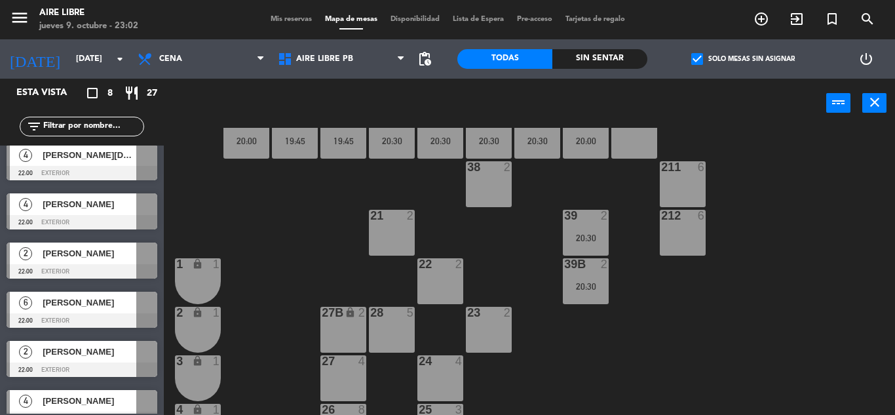
scroll to position [0, 0]
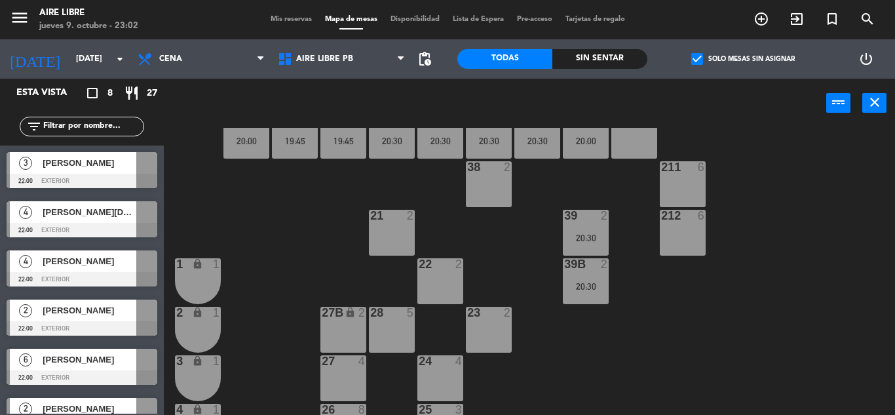
click at [733, 308] on div "42 2 43 2 31 6 20:30 32 7 33 7 42B 2 43B 2 41 7 20:30 44 2 20:00 45 3 19:45 46 …" at bounding box center [534, 271] width 722 height 287
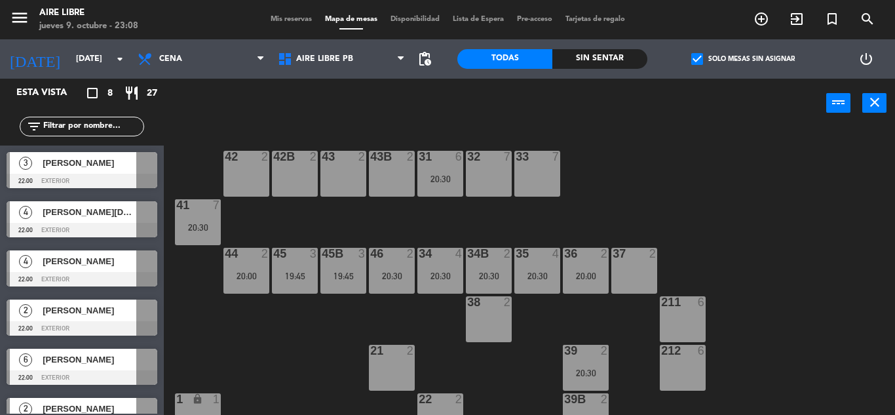
click at [291, 20] on span "Mis reservas" at bounding box center [291, 19] width 54 height 7
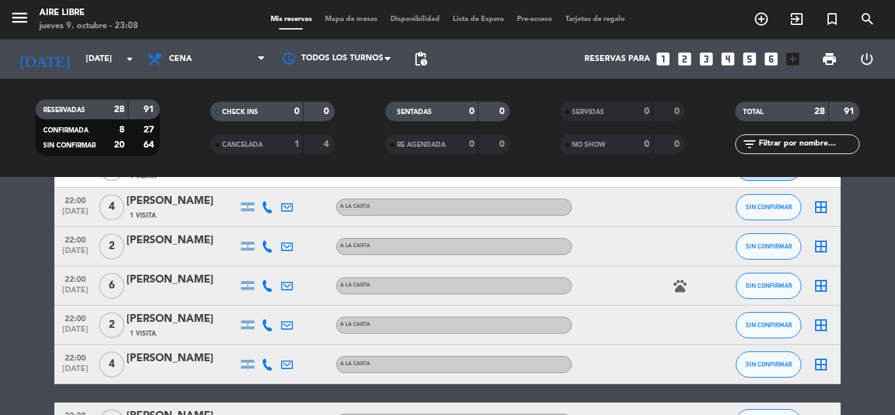
scroll to position [1080, 0]
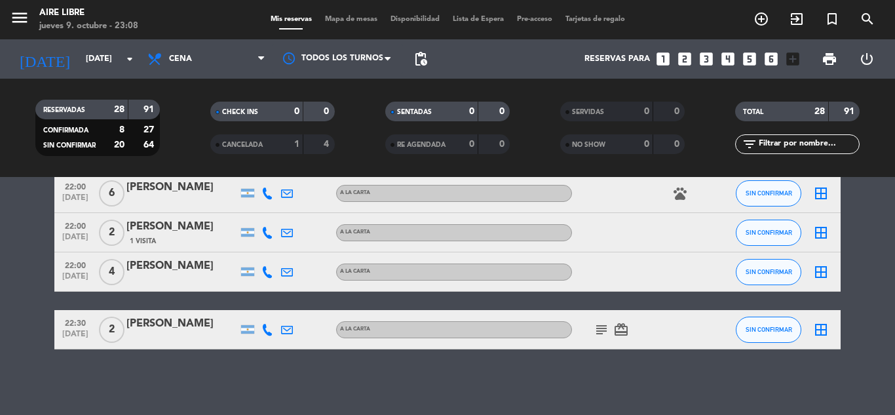
click at [597, 330] on icon "subject" at bounding box center [602, 330] width 16 height 16
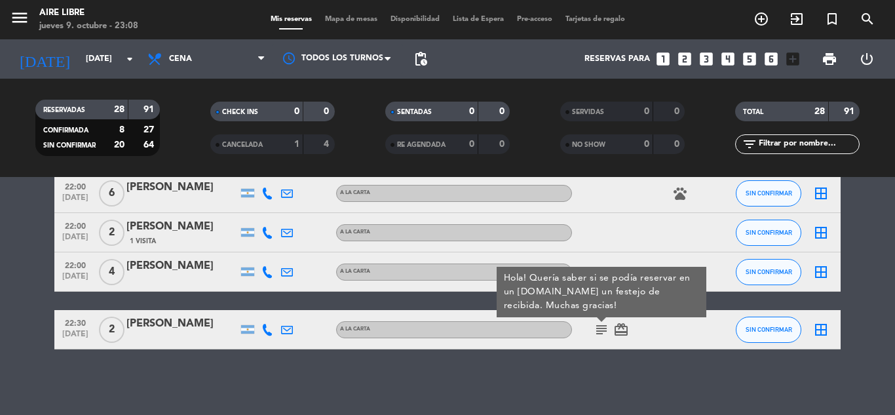
click at [598, 330] on icon "subject" at bounding box center [602, 330] width 16 height 16
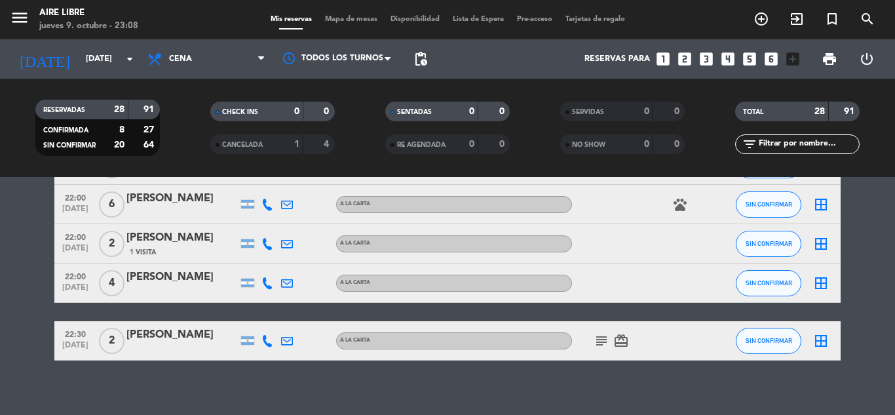
scroll to position [1005, 0]
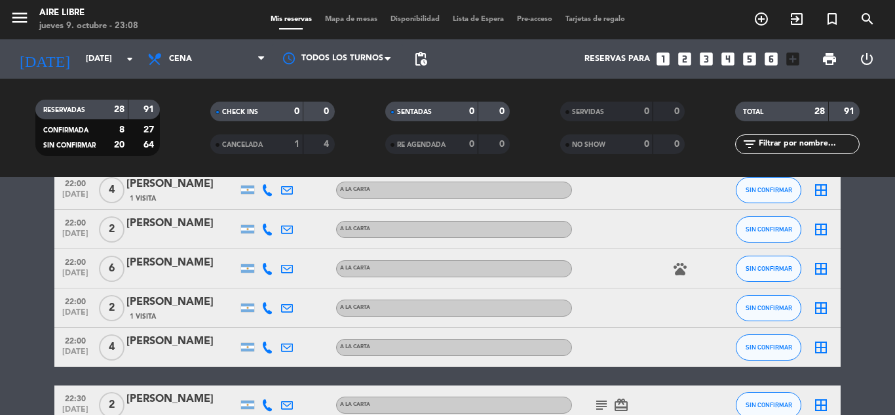
click at [680, 271] on icon "pets" at bounding box center [680, 269] width 16 height 16
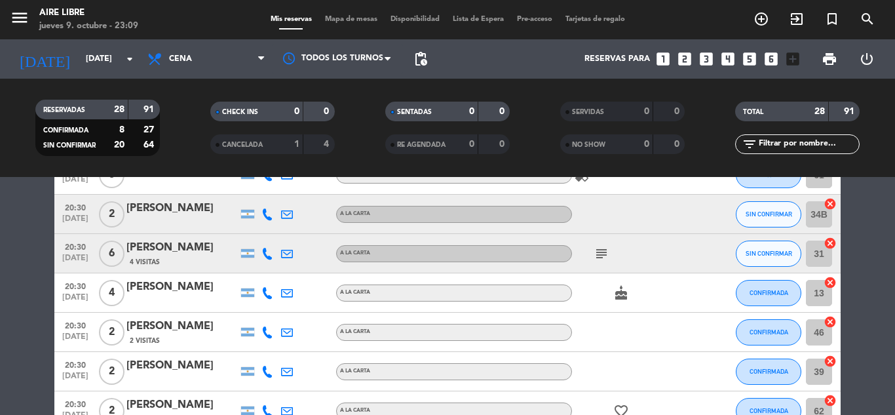
scroll to position [531, 0]
click at [605, 257] on icon "subject" at bounding box center [602, 253] width 16 height 16
click at [605, 258] on icon "subject" at bounding box center [602, 253] width 16 height 16
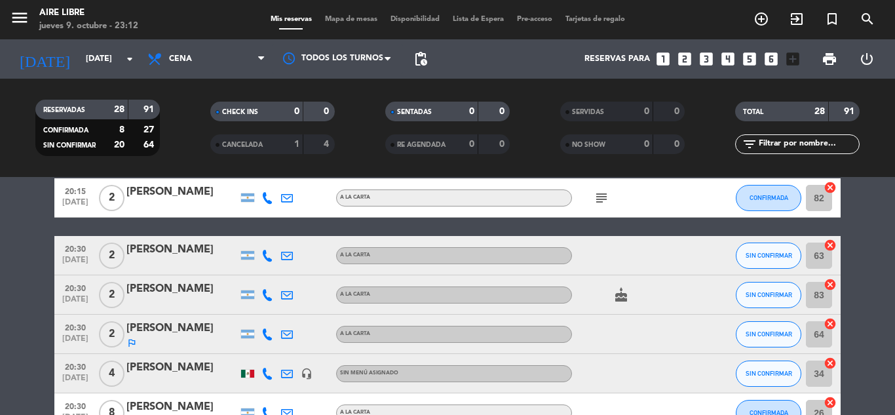
scroll to position [0, 0]
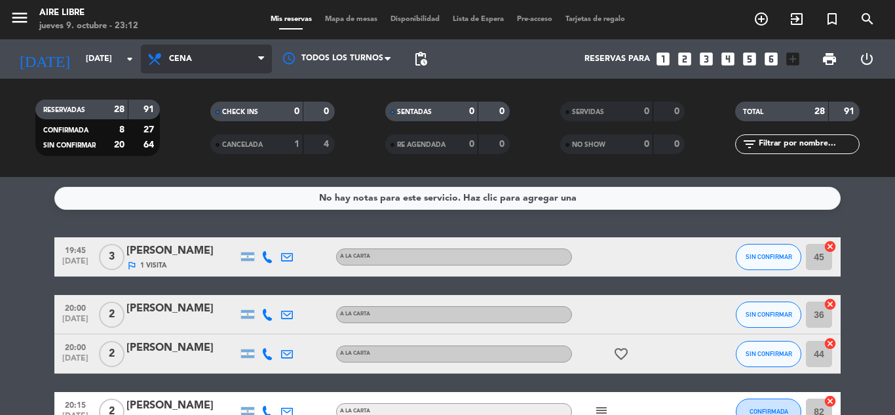
click at [182, 55] on span "Cena" at bounding box center [180, 58] width 23 height 9
click at [187, 146] on div "menu Aire Libre [DATE] 9. octubre - 23:12 Mis reservas Mapa de mesas Disponibil…" at bounding box center [447, 88] width 895 height 177
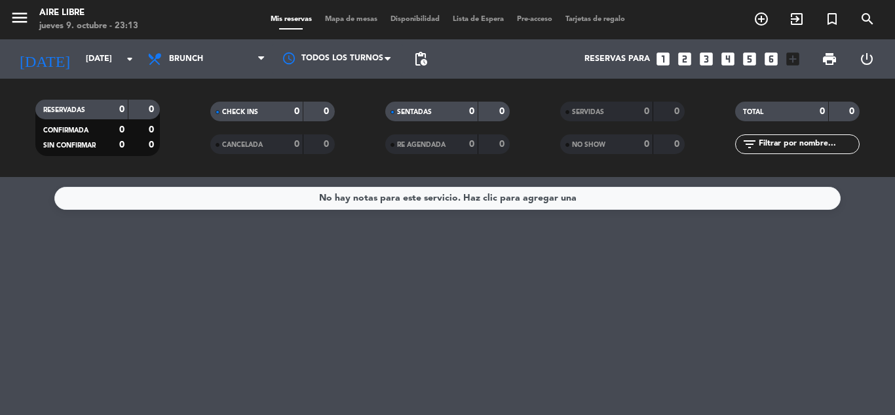
click at [599, 109] on span "SERVIDAS" at bounding box center [588, 112] width 32 height 7
click at [607, 109] on div "SERVIDAS" at bounding box center [593, 111] width 60 height 15
click at [183, 58] on span "Brunch" at bounding box center [186, 58] width 34 height 9
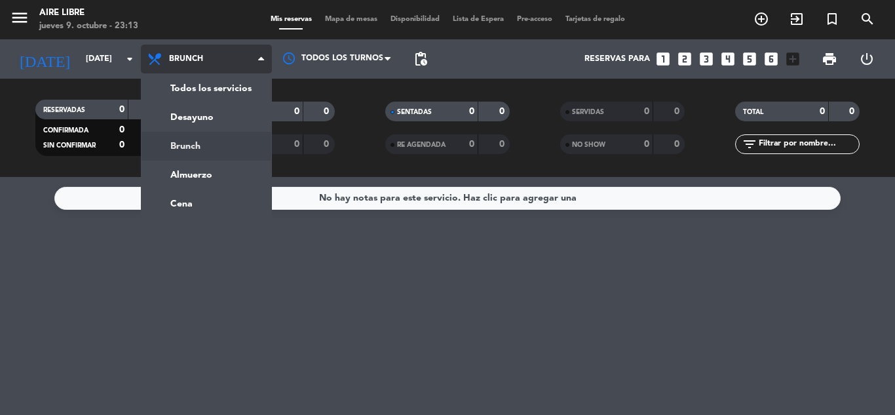
click at [183, 202] on ng-component "menu Aire Libre [DATE] 9. octubre - 23:13 Mis reservas Mapa de mesas Disponibil…" at bounding box center [447, 207] width 895 height 415
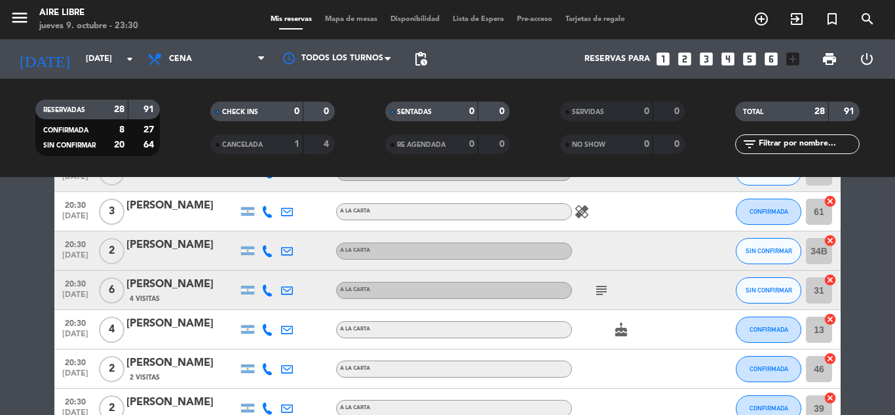
scroll to position [494, 0]
click at [604, 286] on icon "subject" at bounding box center [602, 290] width 16 height 16
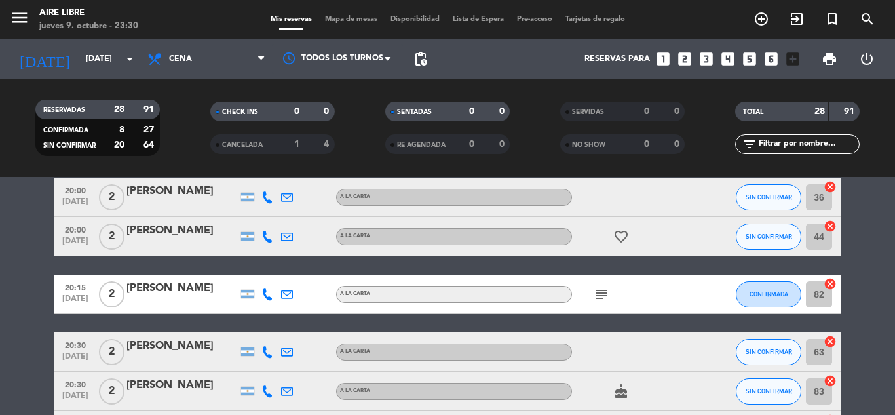
scroll to position [117, 0]
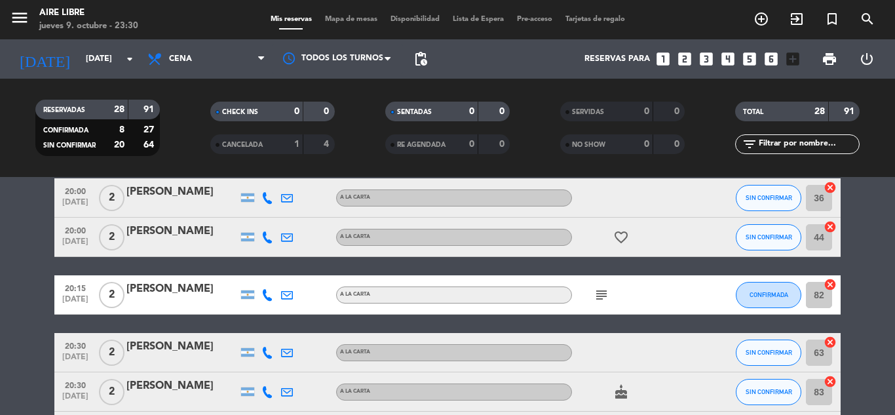
click at [603, 299] on icon "subject" at bounding box center [602, 295] width 16 height 16
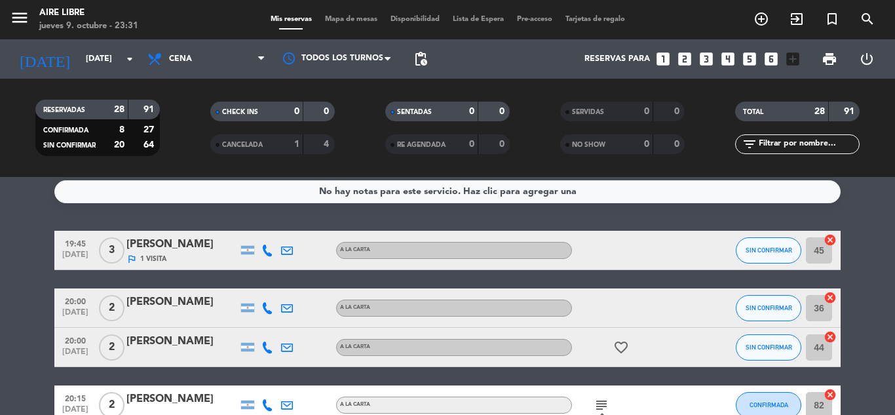
scroll to position [0, 0]
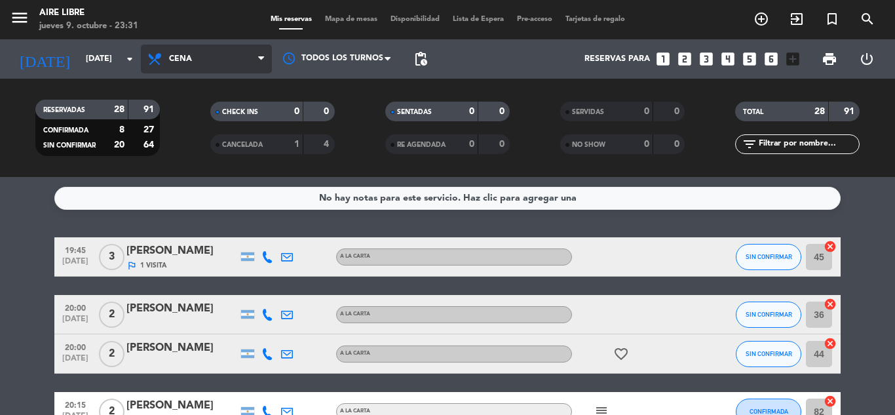
click at [165, 51] on span at bounding box center [156, 59] width 19 height 16
click at [188, 145] on div "menu Aire Libre [DATE] 9. octubre - 23:31 Mis reservas Mapa de mesas Disponibil…" at bounding box center [447, 88] width 895 height 177
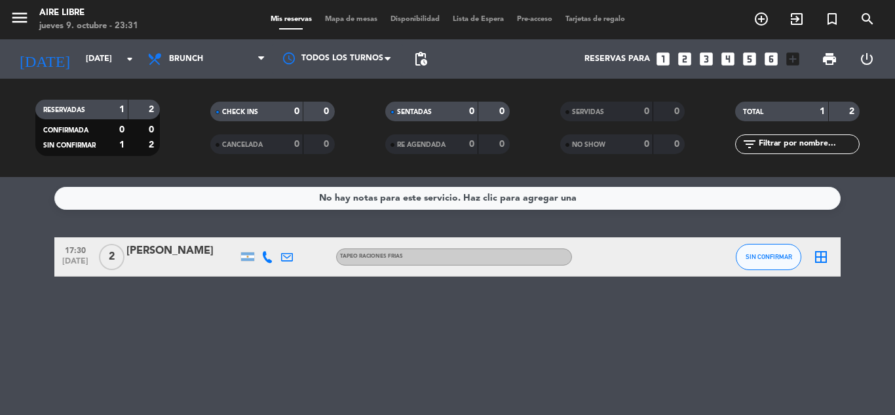
click at [820, 261] on icon "border_all" at bounding box center [821, 257] width 16 height 16
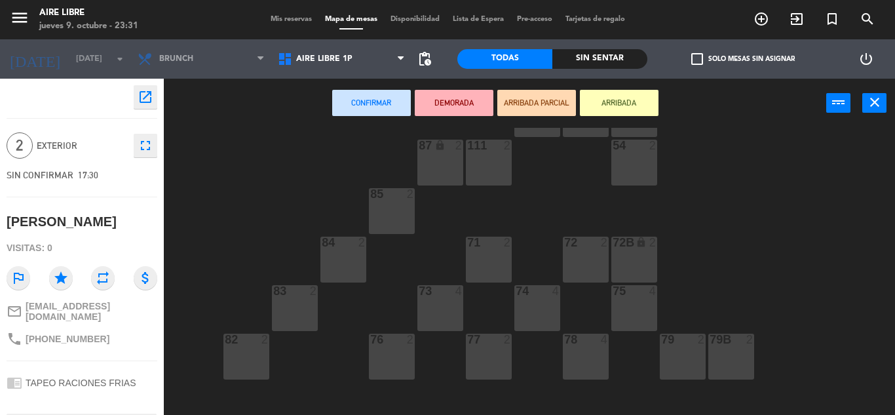
scroll to position [95, 0]
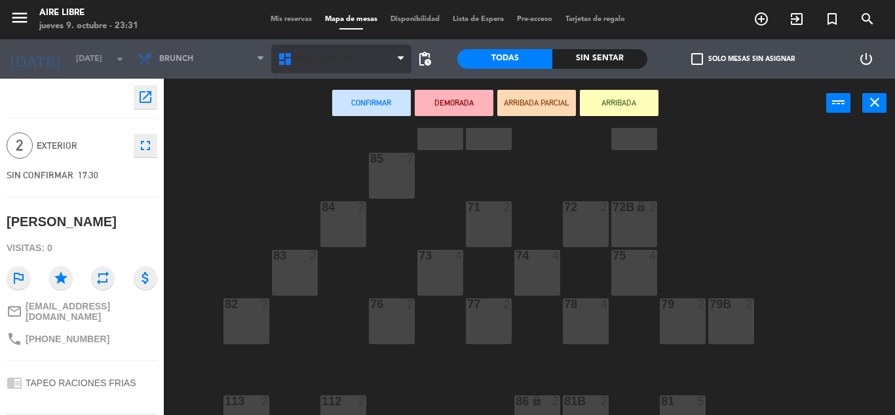
click at [317, 56] on span "Aire Libre 1P" at bounding box center [324, 58] width 56 height 9
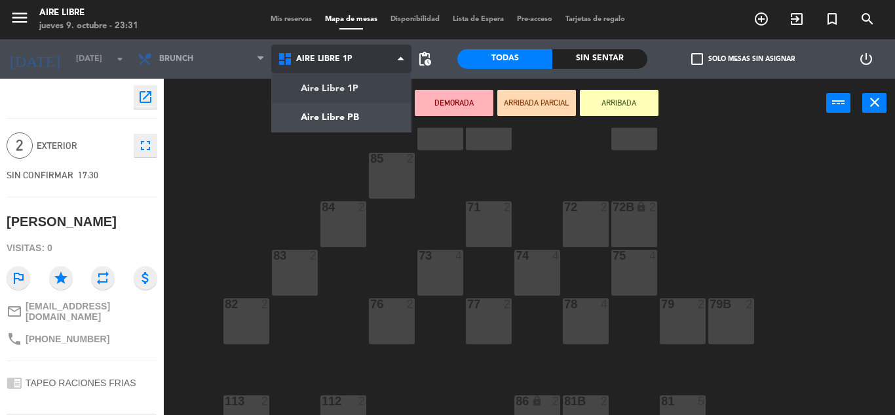
click at [312, 102] on ng-component "menu Aire Libre [DATE] 9. octubre - 23:31 Mis reservas Mapa de mesas Disponibil…" at bounding box center [447, 207] width 895 height 415
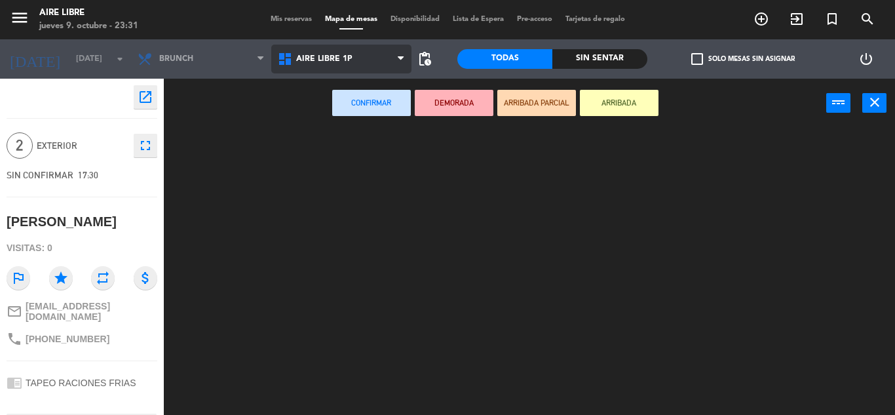
scroll to position [0, 0]
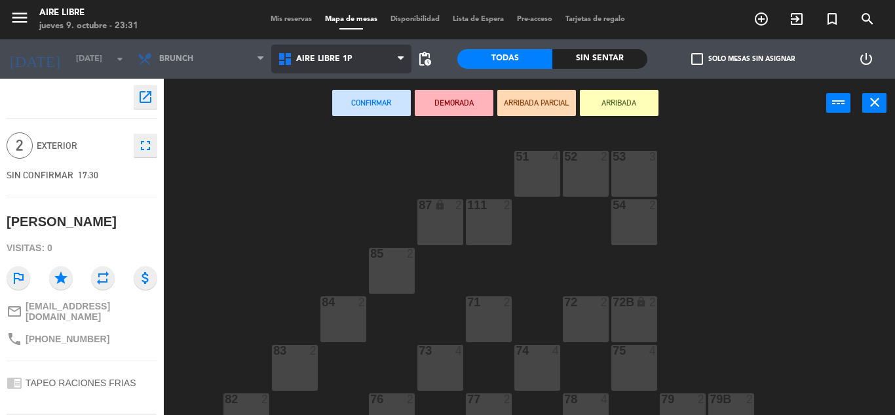
click at [295, 59] on icon at bounding box center [286, 59] width 19 height 16
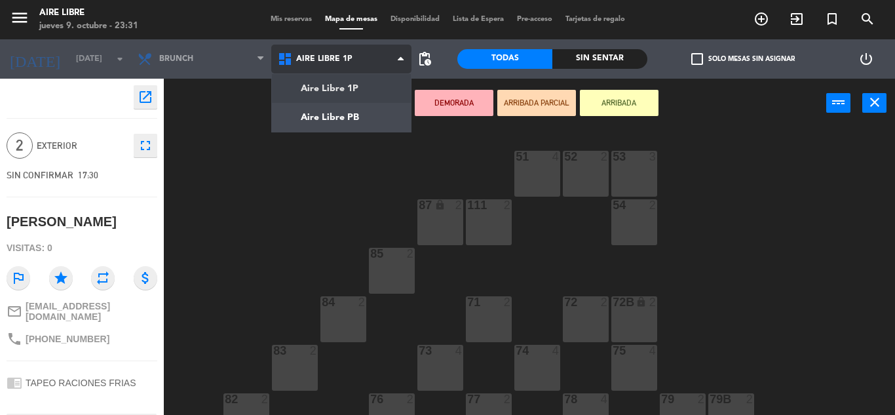
click at [311, 118] on ng-component "menu Aire Libre [DATE] 9. octubre - 23:31 Mis reservas Mapa de mesas Disponibil…" at bounding box center [447, 207] width 895 height 415
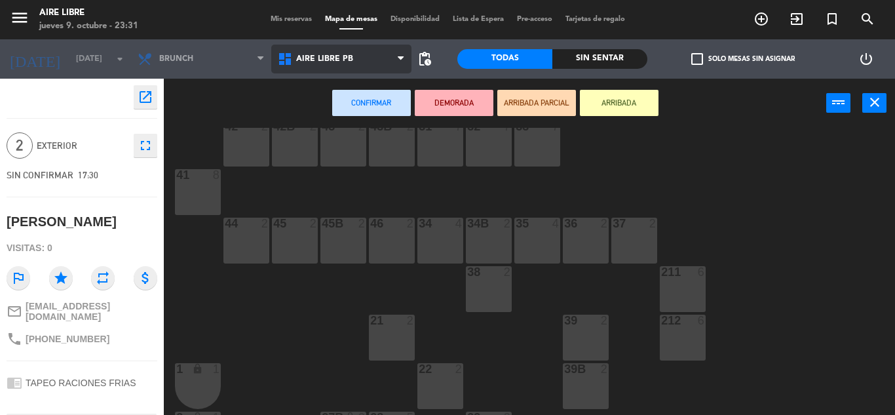
scroll to position [35, 0]
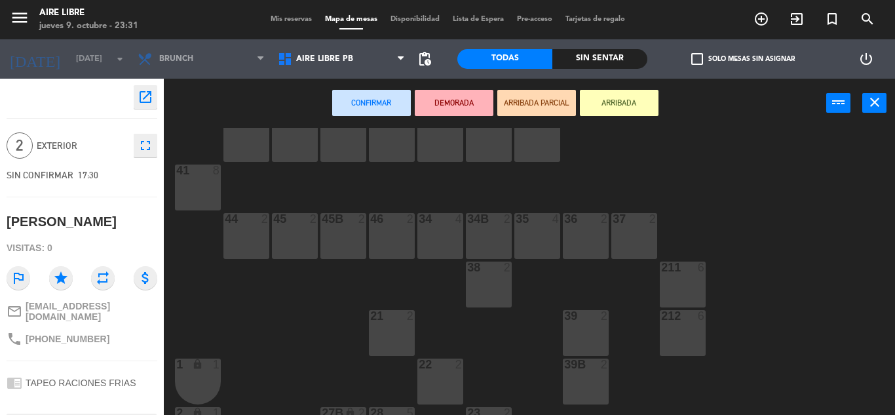
click at [485, 231] on div "34B 2" at bounding box center [489, 236] width 46 height 46
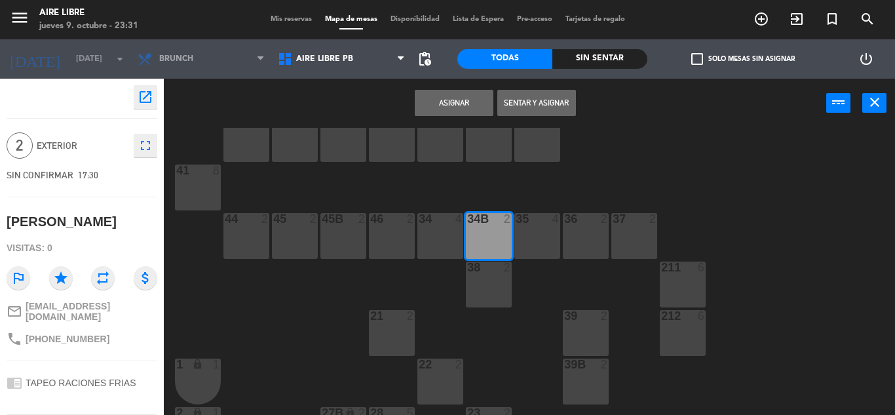
click at [445, 98] on button "Asignar" at bounding box center [454, 103] width 79 height 26
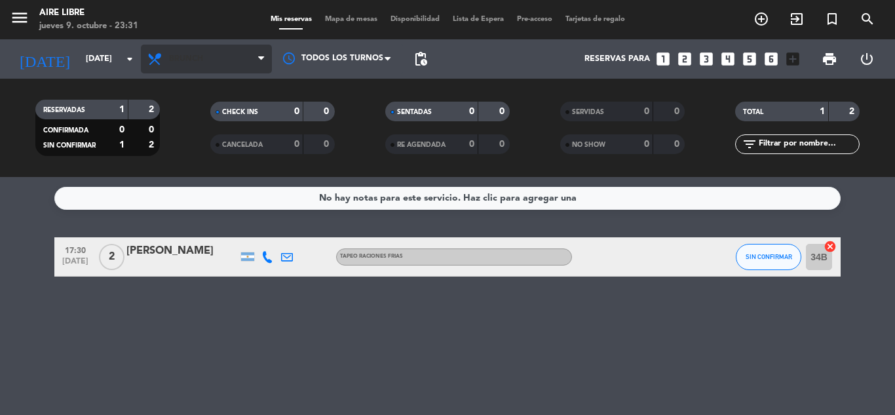
click at [193, 59] on span "Brunch" at bounding box center [186, 58] width 34 height 9
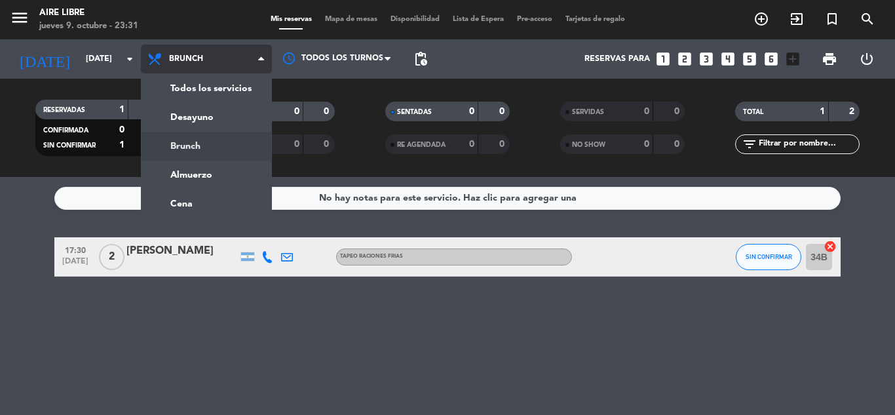
click at [202, 198] on ng-component "menu Aire Libre [DATE] 9. octubre - 23:31 Mis reservas Mapa de mesas Disponibil…" at bounding box center [447, 207] width 895 height 415
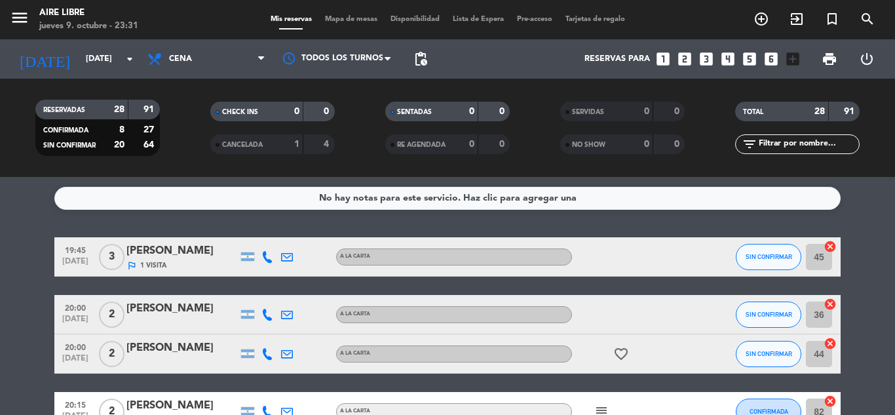
click at [335, 20] on span "Mapa de mesas" at bounding box center [351, 19] width 66 height 7
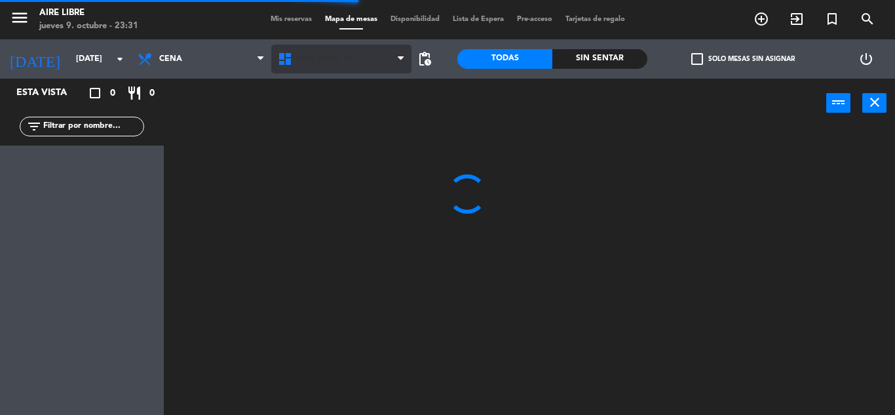
click at [320, 60] on span "Aire Libre 1P" at bounding box center [324, 58] width 56 height 9
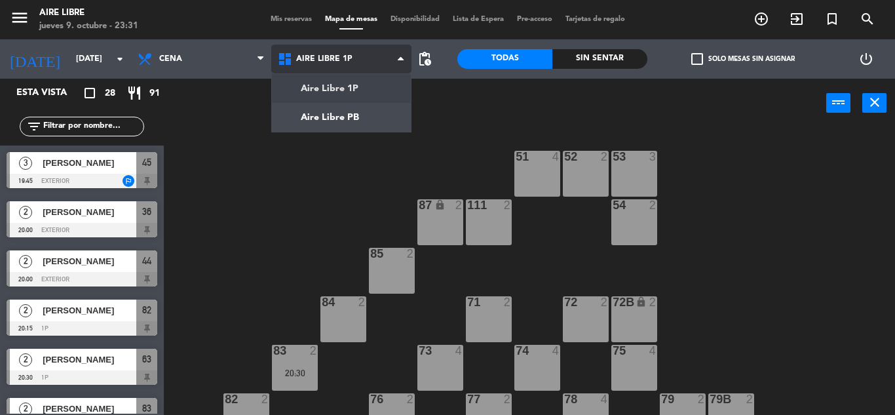
click at [334, 119] on ng-component "menu Aire Libre [DATE] 9. octubre - 23:31 Mis reservas Mapa de mesas Disponibil…" at bounding box center [447, 207] width 895 height 415
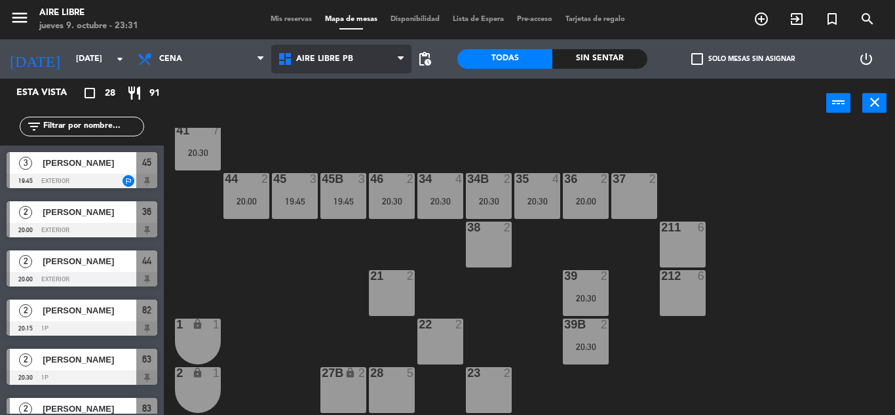
scroll to position [73, 0]
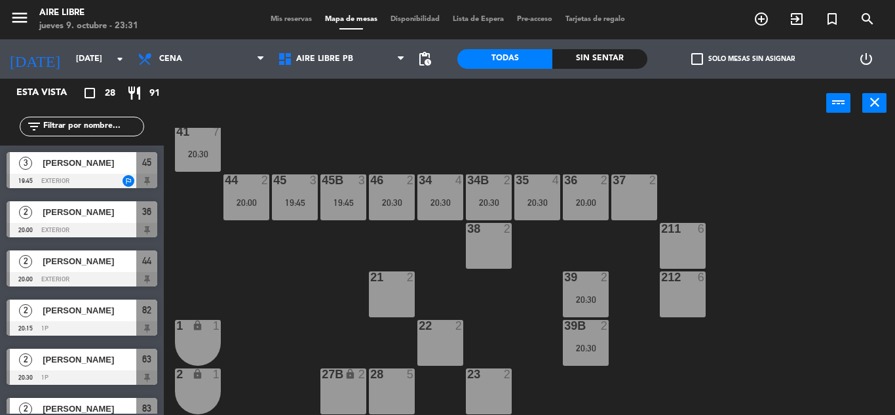
click at [475, 193] on div "34B 2 20:30" at bounding box center [489, 197] width 46 height 46
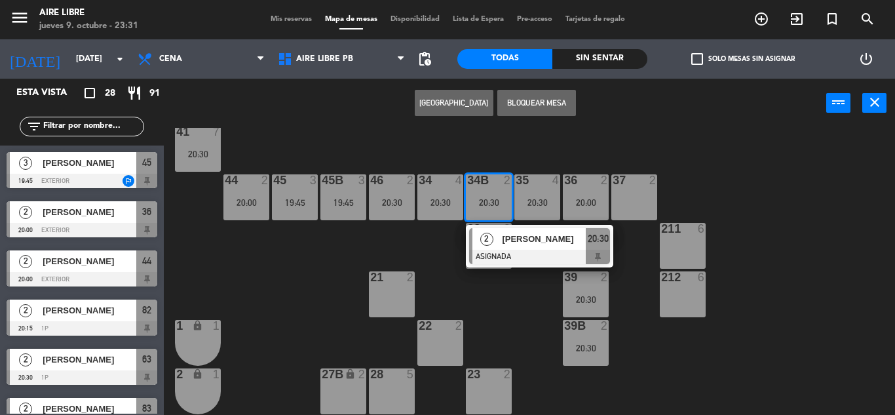
click at [497, 241] on div "2" at bounding box center [486, 239] width 28 height 22
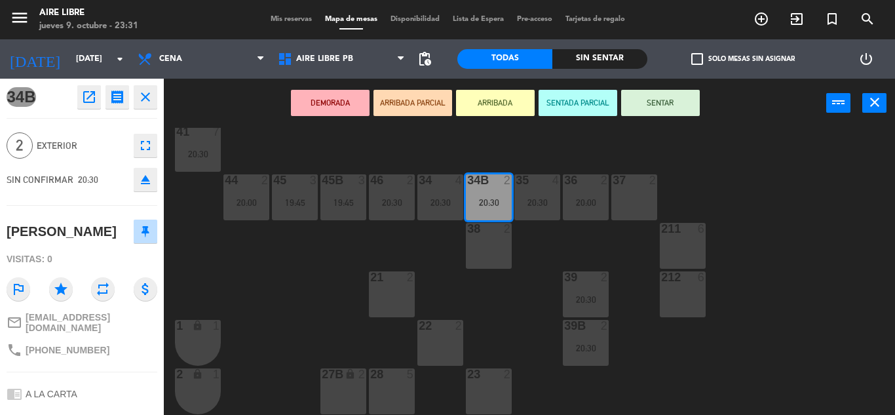
click at [147, 186] on icon "eject" at bounding box center [146, 180] width 16 height 16
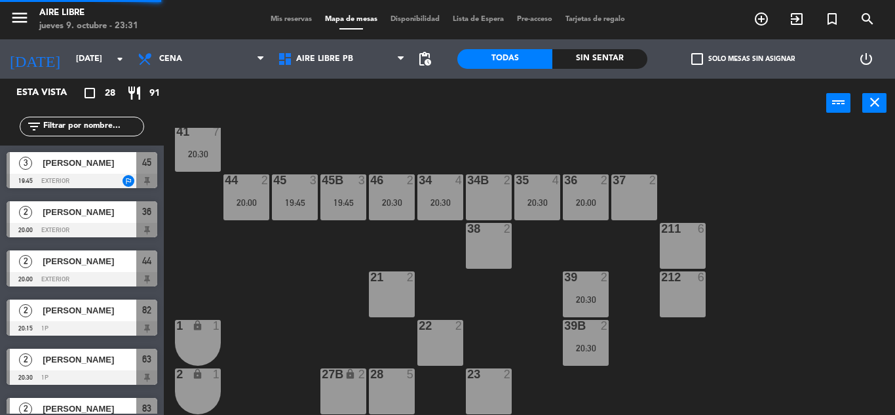
scroll to position [0, 0]
click at [325, 59] on span "Aire Libre PB" at bounding box center [324, 58] width 57 height 9
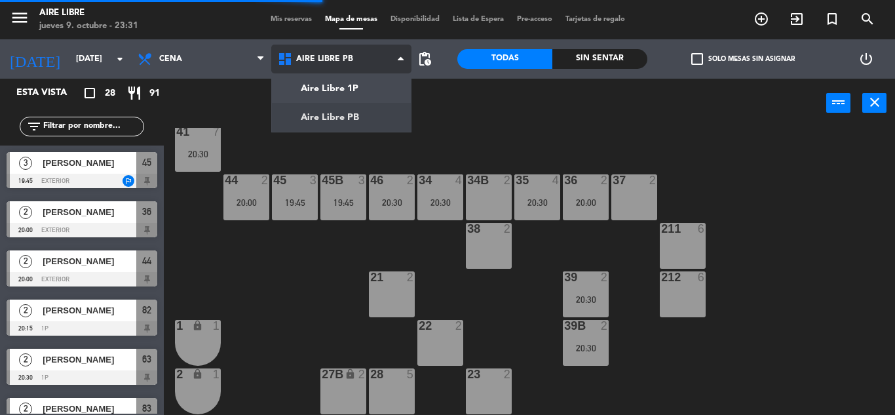
click at [349, 85] on ng-component "menu Aire Libre [DATE] 9. octubre - 23:31 Mis reservas Mapa de mesas Disponibil…" at bounding box center [447, 207] width 895 height 415
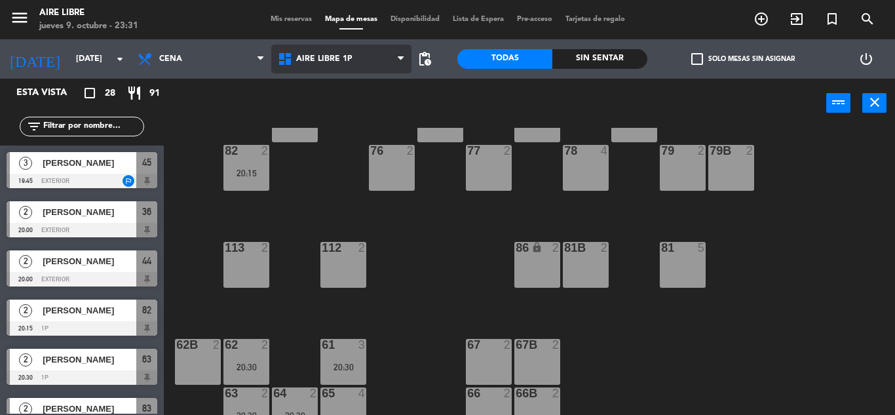
scroll to position [267, 0]
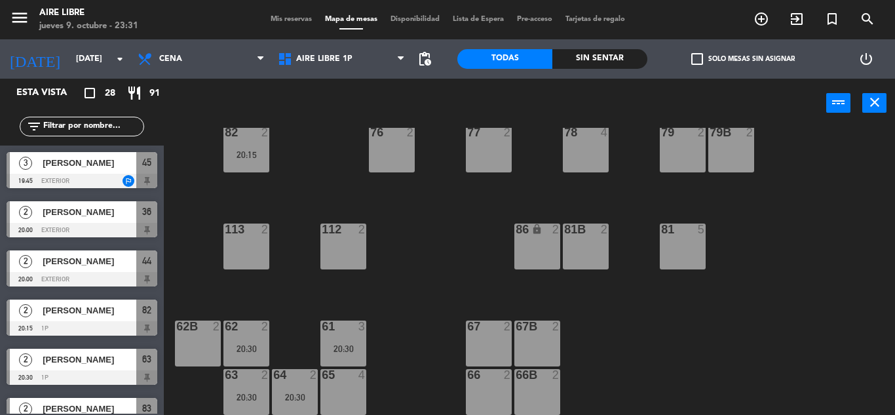
click at [195, 330] on div at bounding box center [198, 326] width 22 height 12
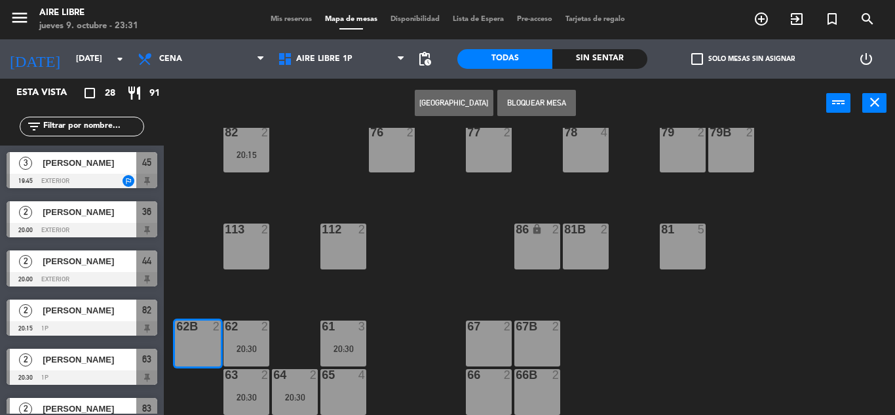
click at [694, 53] on span "check_box_outline_blank" at bounding box center [697, 59] width 12 height 12
click at [743, 59] on input "check_box_outline_blank Solo mesas sin asignar" at bounding box center [743, 59] width 0 height 0
click at [111, 170] on div "[PERSON_NAME]" at bounding box center [88, 163] width 95 height 22
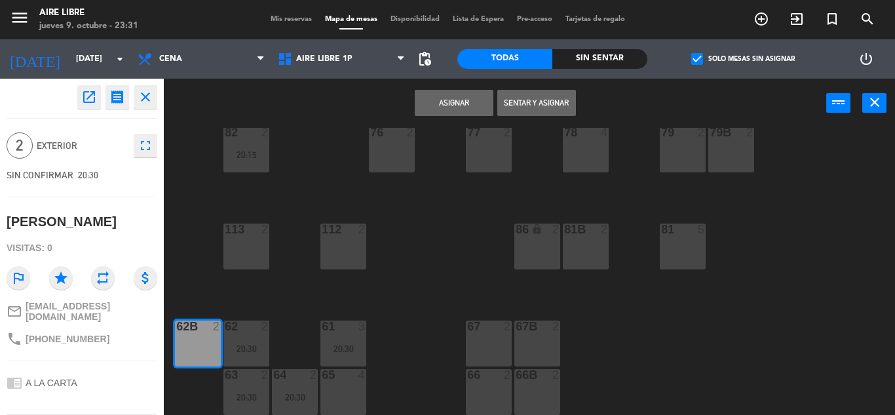
click at [454, 99] on button "Asignar" at bounding box center [454, 103] width 79 height 26
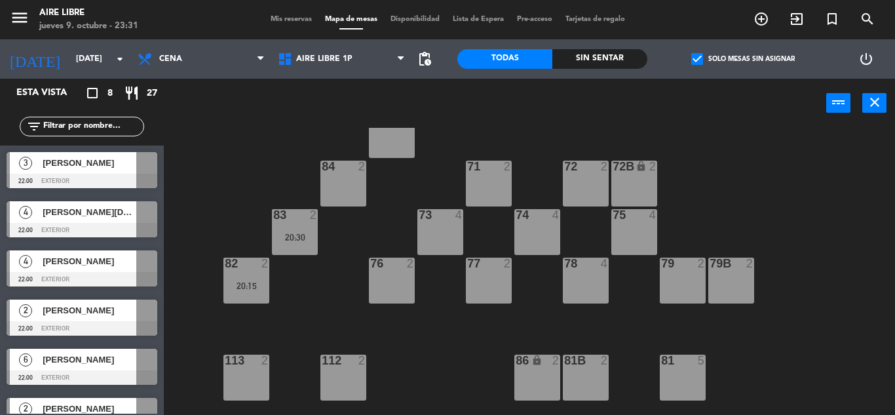
scroll to position [0, 0]
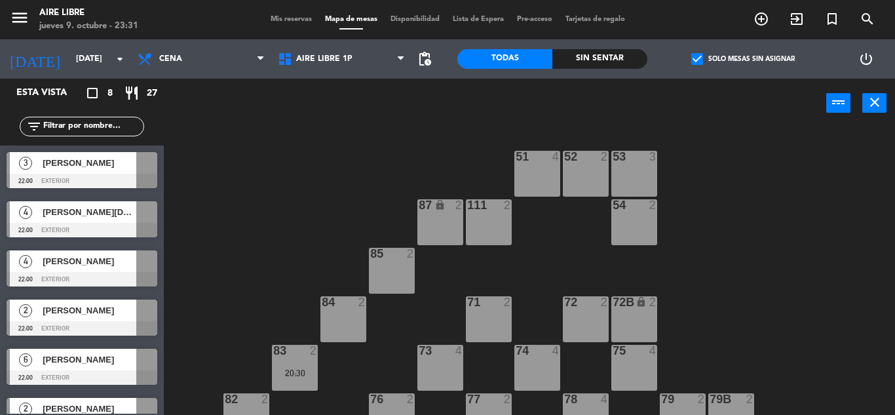
click at [216, 155] on div "51 4 52 2 53 3 111 2 54 2 87 lock 2 85 2 72 2 84 2 71 2 72B lock 2 83 2 20:30 7…" at bounding box center [534, 271] width 722 height 287
click at [694, 55] on span "check_box" at bounding box center [697, 59] width 12 height 12
click at [743, 59] on input "check_box Solo mesas sin asignar" at bounding box center [743, 59] width 0 height 0
click at [698, 58] on span "check_box_outline_blank" at bounding box center [697, 59] width 12 height 12
click at [743, 59] on input "check_box_outline_blank Solo mesas sin asignar" at bounding box center [743, 59] width 0 height 0
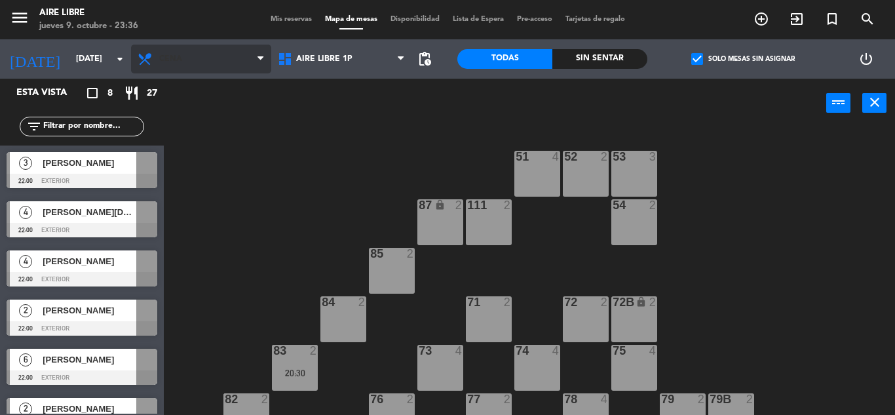
click at [170, 59] on span "Cena" at bounding box center [170, 58] width 23 height 9
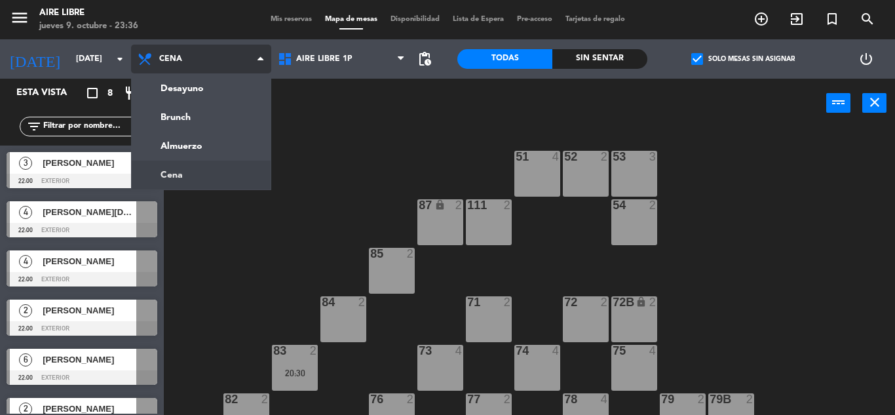
click at [186, 116] on ng-component "menu Aire Libre [DATE] 9. octubre - 23:36 Mis reservas Mapa de mesas Disponibil…" at bounding box center [447, 207] width 895 height 415
